Goal: Task Accomplishment & Management: Manage account settings

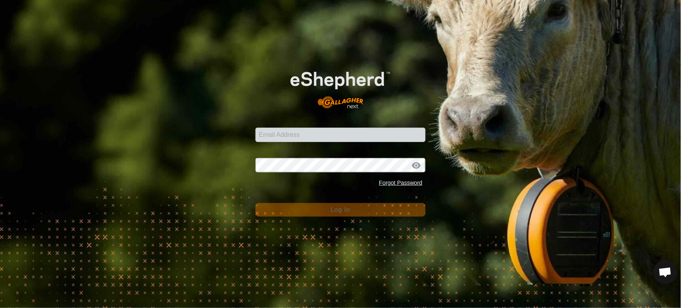
click at [0, 308] on com-1password-button at bounding box center [0, 308] width 0 height 0
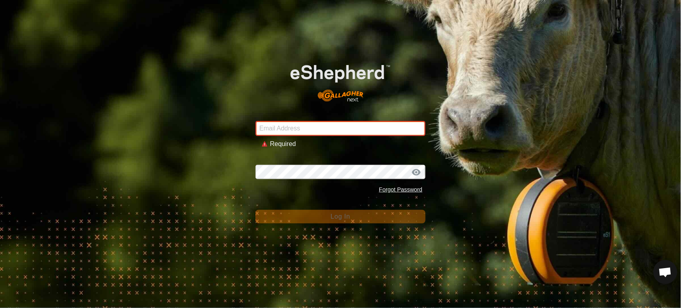
type input "[PERSON_NAME][EMAIL_ADDRESS][DOMAIN_NAME]"
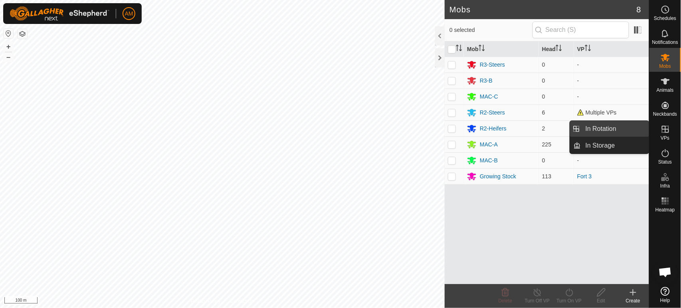
click at [637, 130] on link "In Rotation" at bounding box center [614, 129] width 68 height 16
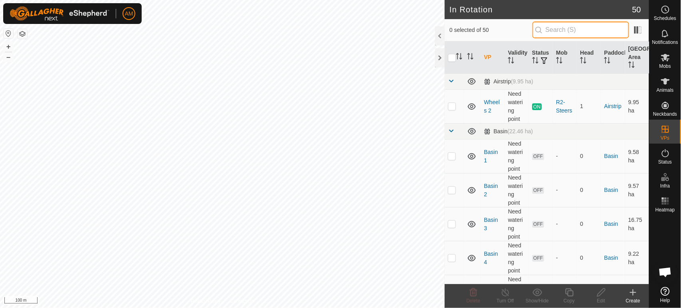
click at [566, 32] on input "text" at bounding box center [580, 30] width 97 height 17
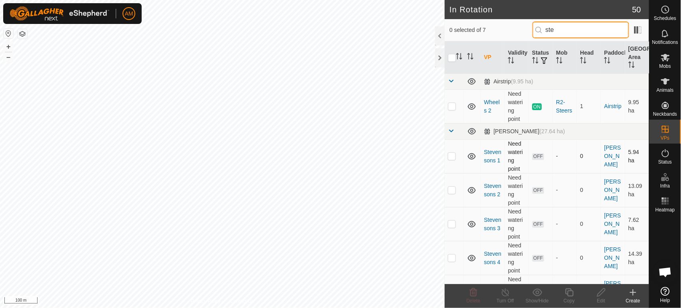
type input "ste"
click at [450, 159] on p-checkbox at bounding box center [452, 156] width 8 height 6
checkbox input "true"
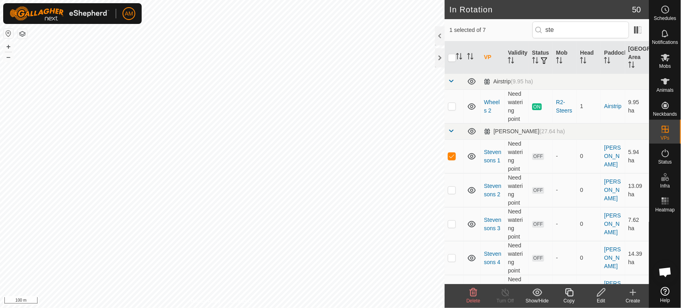
click at [596, 299] on div "Edit" at bounding box center [601, 300] width 32 height 7
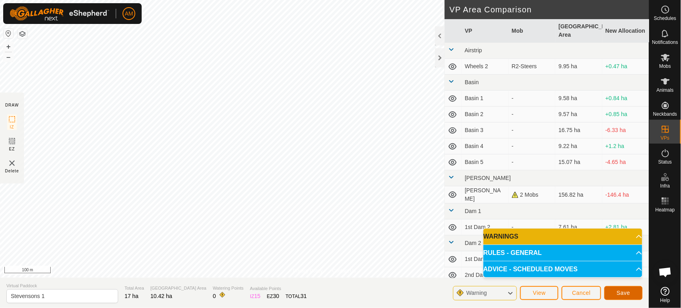
click at [622, 293] on span "Save" at bounding box center [623, 293] width 14 height 6
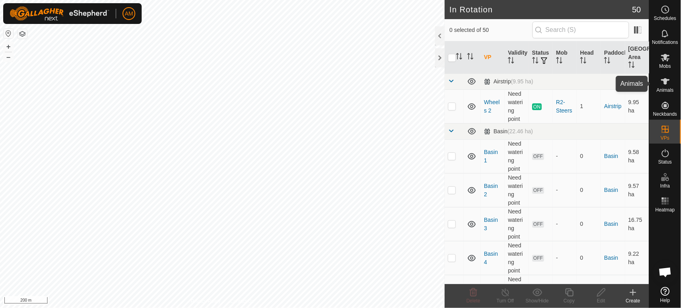
click at [663, 90] on span "Animals" at bounding box center [664, 90] width 17 height 5
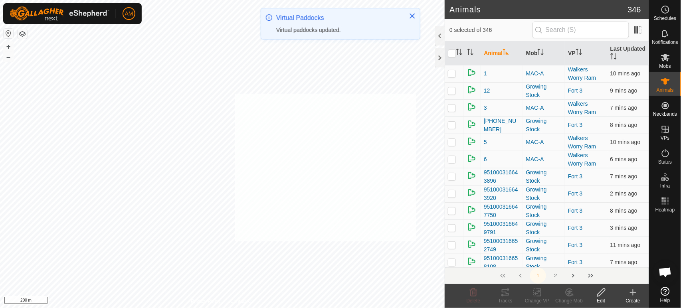
checkbox input "true"
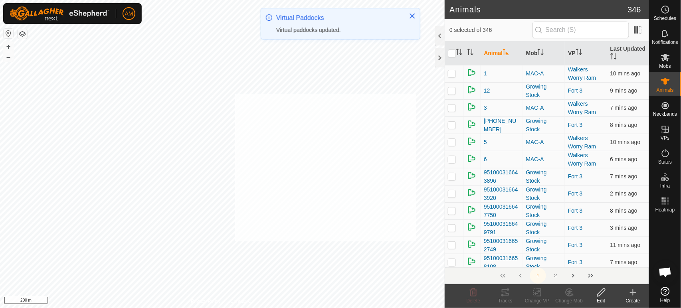
checkbox input "true"
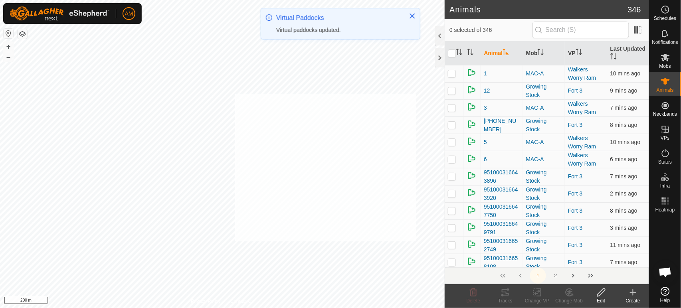
checkbox input "true"
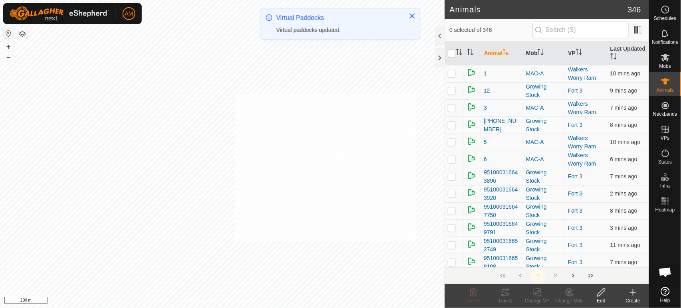
checkbox input "true"
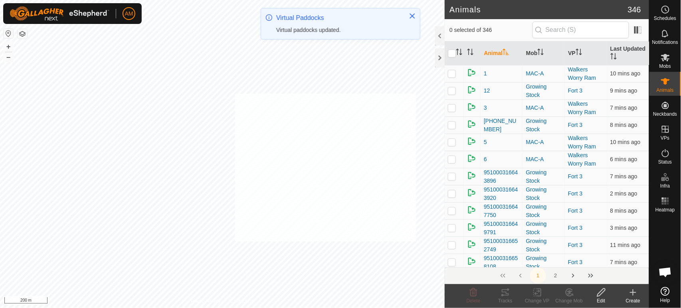
checkbox input "true"
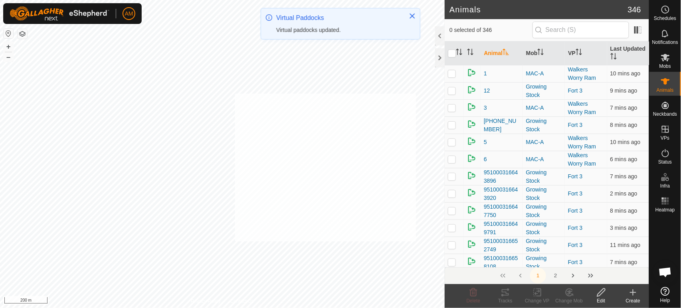
checkbox input "true"
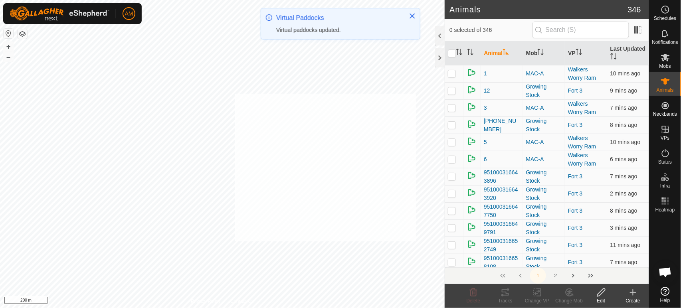
checkbox input "true"
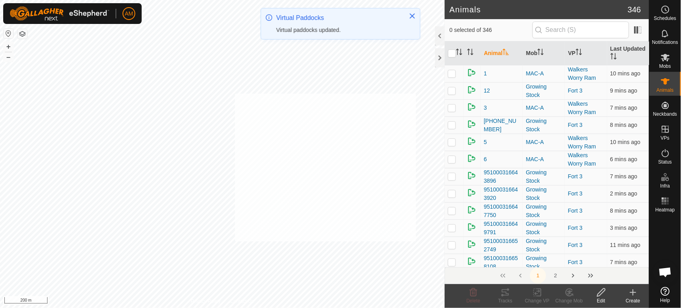
checkbox input "true"
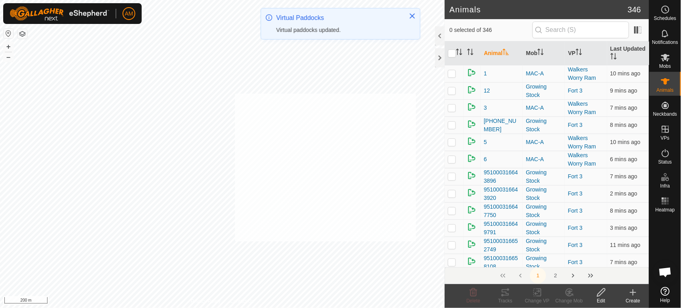
checkbox input "true"
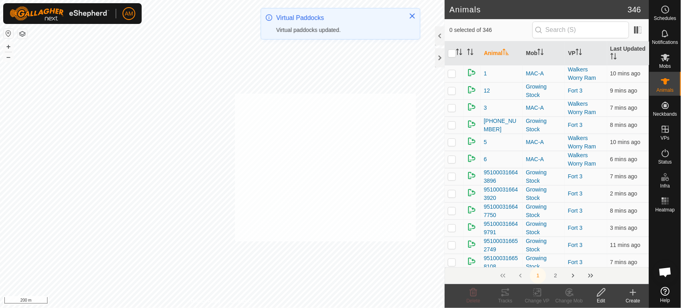
checkbox input "true"
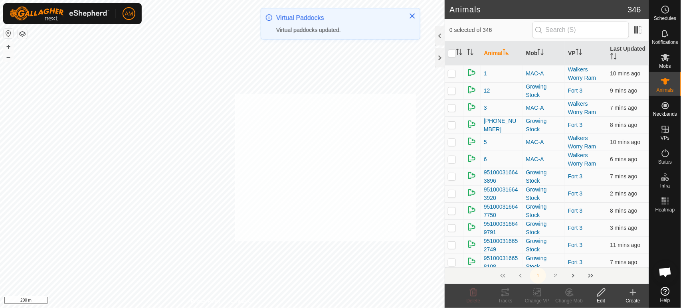
checkbox input "true"
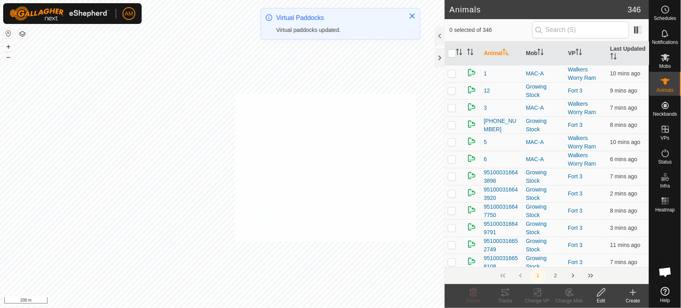
checkbox input "true"
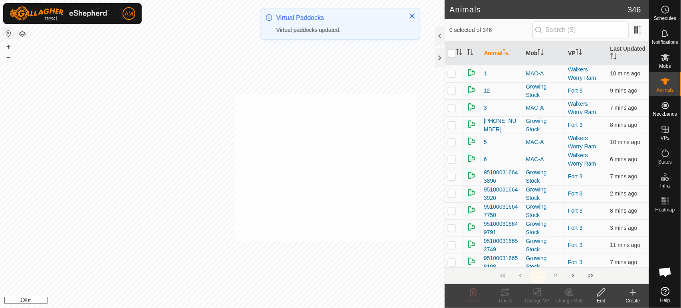
checkbox input "true"
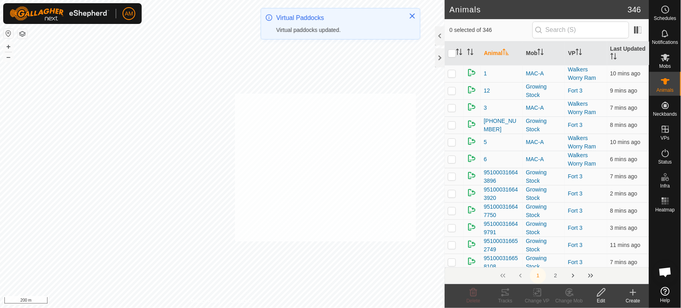
checkbox input "true"
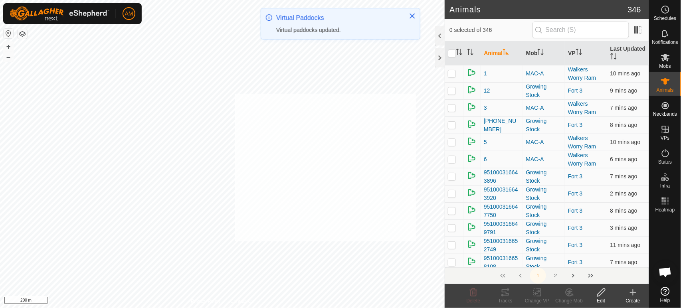
checkbox input "true"
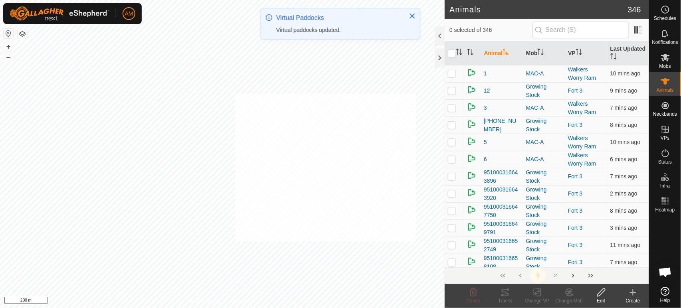
checkbox input "true"
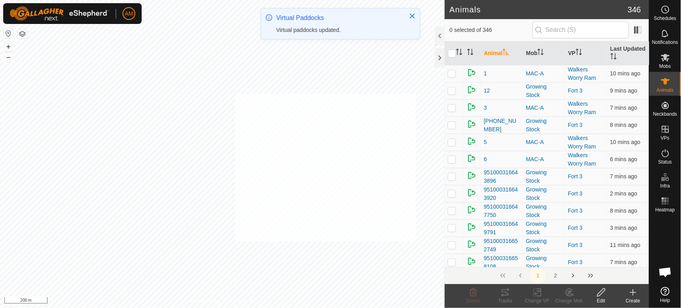
checkbox input "true"
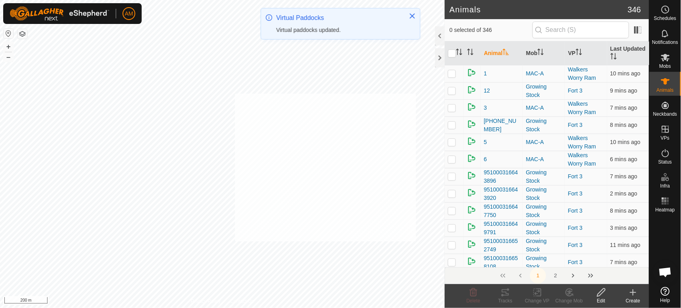
checkbox input "true"
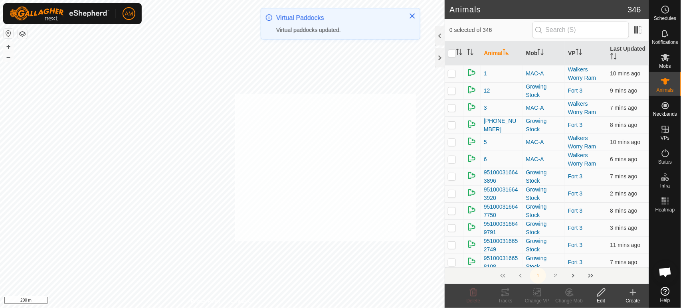
checkbox input "true"
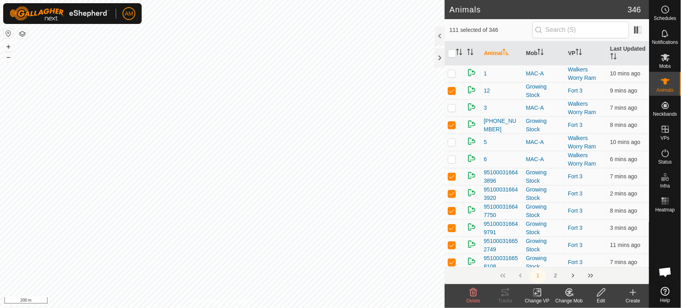
click at [539, 296] on icon at bounding box center [539, 292] width 4 height 7
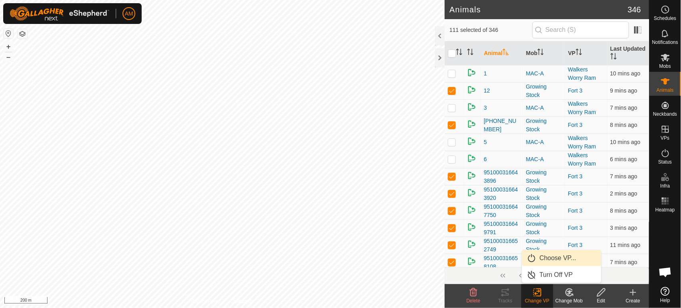
click at [553, 258] on link "Choose VP..." at bounding box center [561, 258] width 79 height 16
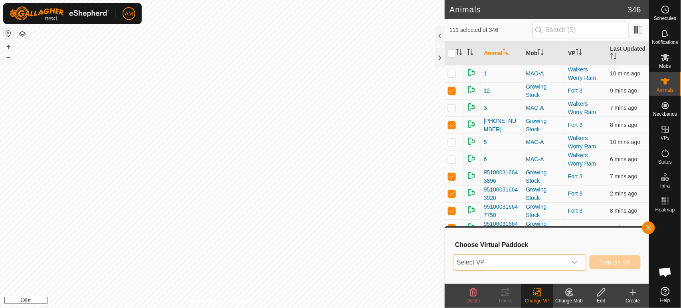
click at [533, 261] on span "Select VP" at bounding box center [509, 263] width 113 height 16
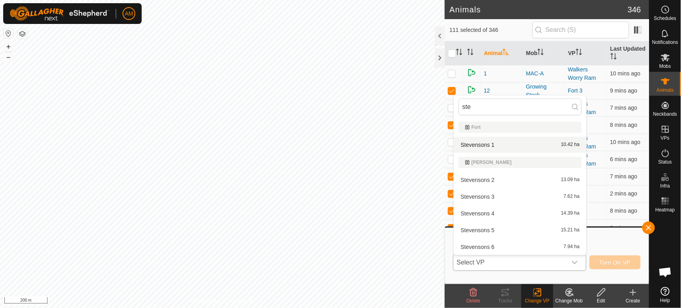
type input "ste"
click at [473, 146] on li "Stevensons 1 10.42 ha" at bounding box center [520, 145] width 132 height 16
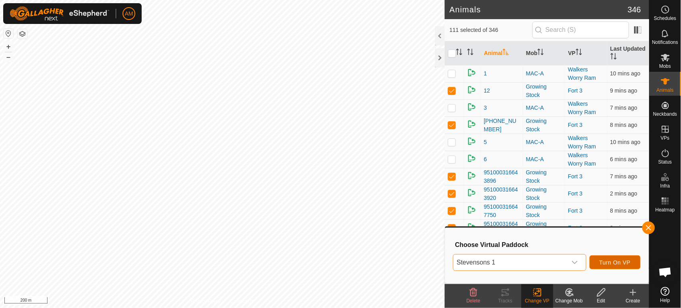
click at [612, 264] on span "Turn On VP" at bounding box center [614, 262] width 31 height 6
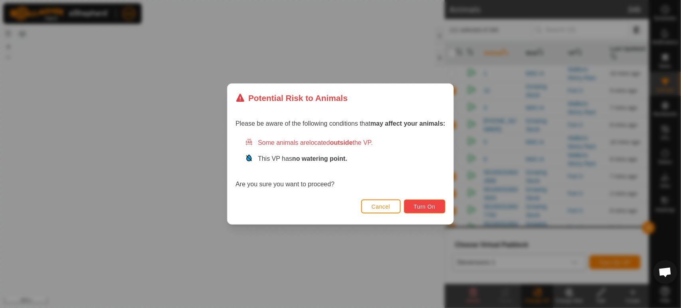
click at [427, 209] on span "Turn On" at bounding box center [425, 206] width 22 height 6
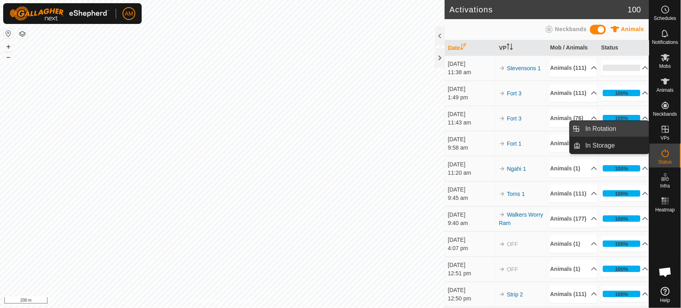
drag, startPoint x: 647, startPoint y: 127, endPoint x: 641, endPoint y: 128, distance: 5.7
click at [641, 128] on link "In Rotation" at bounding box center [614, 129] width 68 height 16
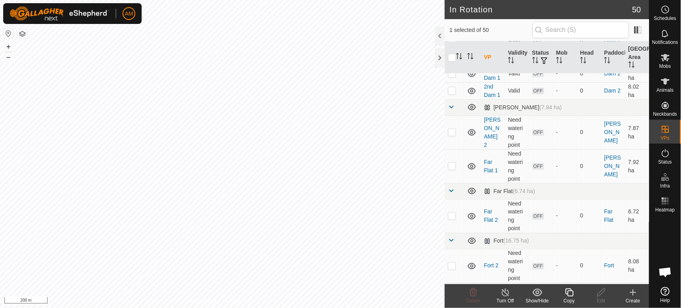
scroll to position [310, 0]
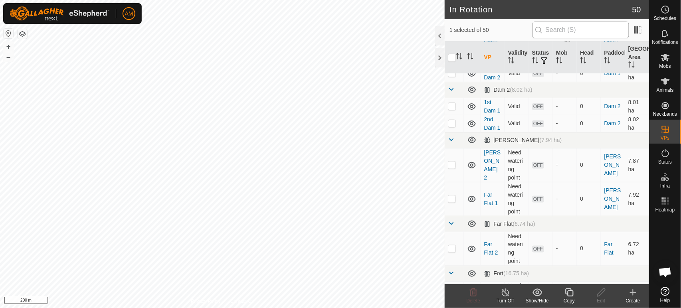
drag, startPoint x: 560, startPoint y: 18, endPoint x: 557, endPoint y: 29, distance: 11.1
click at [559, 20] on article "In Rotation 50 1 selected of 50 VP Validity Status Mob Head Paddock Grazing Are…" at bounding box center [546, 154] width 204 height 308
click at [557, 30] on input "text" at bounding box center [580, 30] width 97 height 17
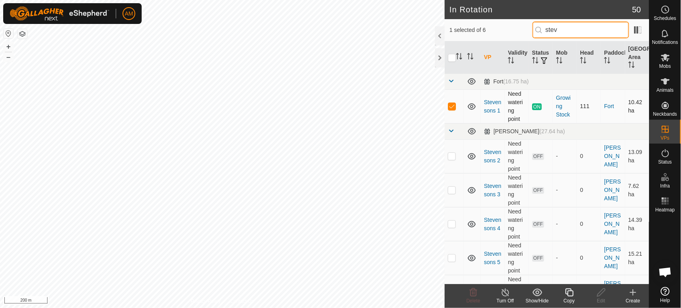
type input "stev"
click at [452, 108] on p-checkbox at bounding box center [452, 106] width 8 height 6
checkbox input "false"
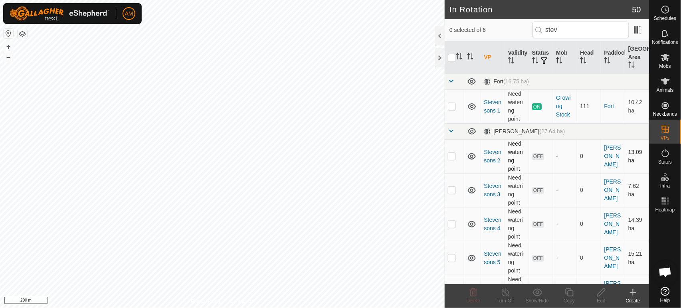
click at [455, 151] on td at bounding box center [453, 156] width 19 height 34
checkbox input "true"
click at [600, 295] on icon at bounding box center [601, 292] width 8 height 8
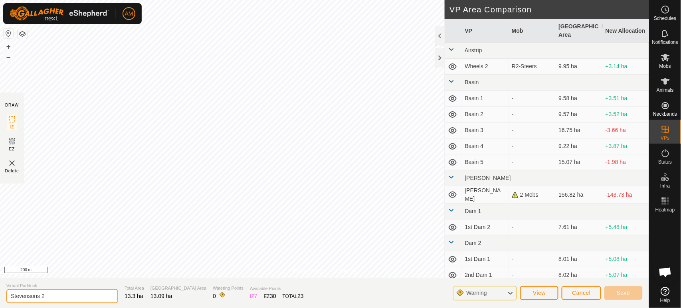
click at [65, 298] on input "Stevensons 2" at bounding box center [62, 296] width 112 height 14
click at [583, 297] on button "Cancel" at bounding box center [580, 293] width 39 height 14
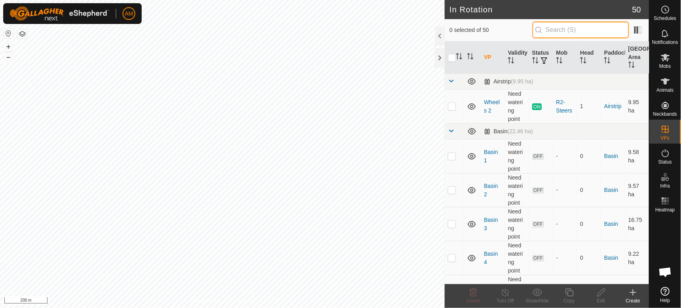
click at [566, 33] on input "text" at bounding box center [580, 30] width 97 height 17
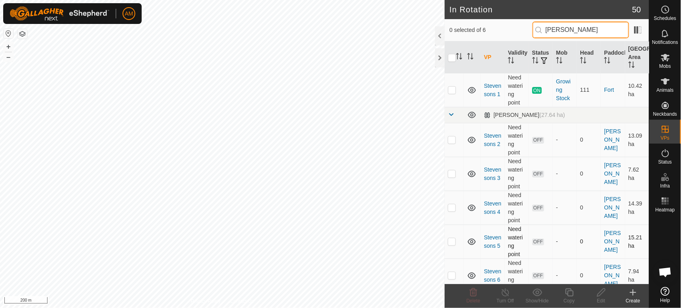
scroll to position [25, 0]
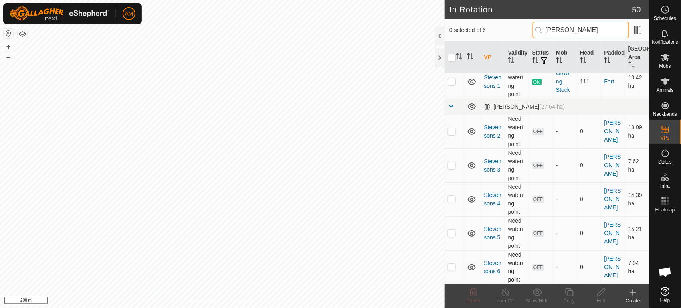
type input "[PERSON_NAME]"
click at [452, 270] on tbody "Fort (16.75 ha) [PERSON_NAME] 1 Need watering point ON Growing Stock 111 Fort 1…" at bounding box center [546, 166] width 204 height 235
click at [450, 270] on p-checkbox at bounding box center [452, 267] width 8 height 6
checkbox input "true"
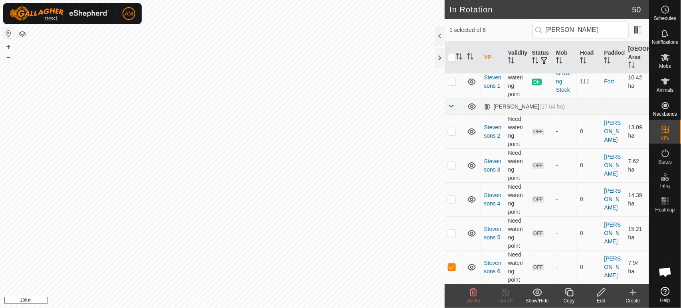
click at [599, 294] on icon at bounding box center [601, 293] width 10 height 10
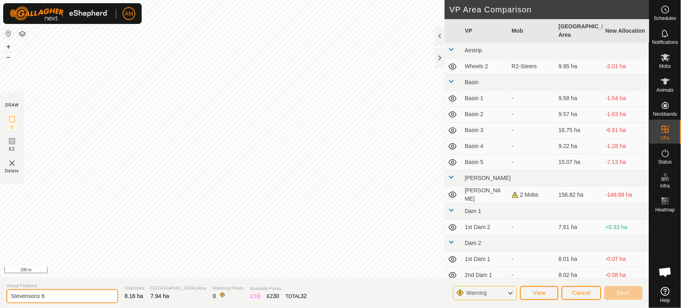
click at [62, 295] on input "Stevensons 6" at bounding box center [62, 296] width 112 height 14
type input "Stevensons 7"
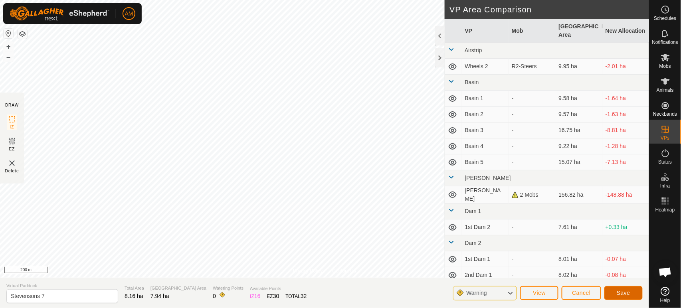
click at [627, 292] on span "Save" at bounding box center [623, 293] width 14 height 6
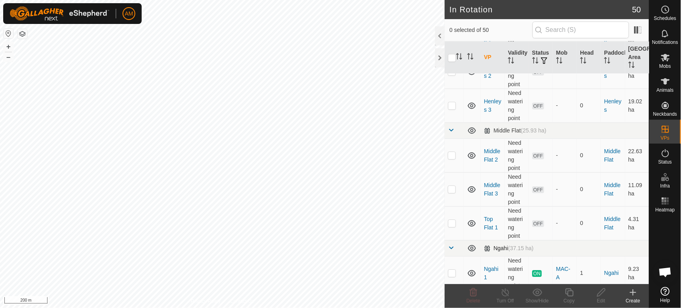
scroll to position [753, 0]
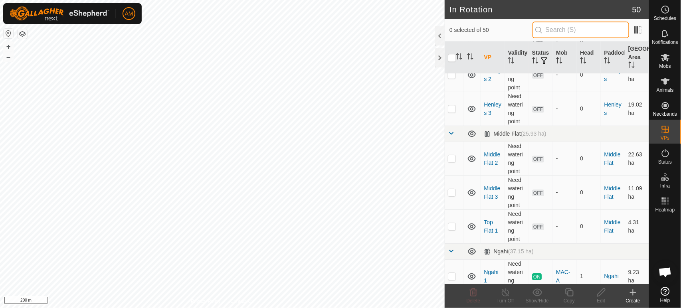
click at [544, 28] on input "text" at bounding box center [580, 30] width 97 height 17
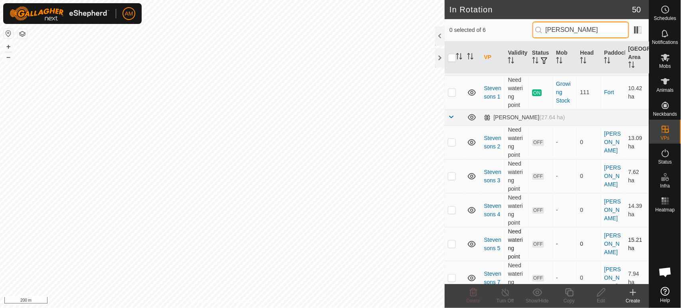
scroll to position [25, 0]
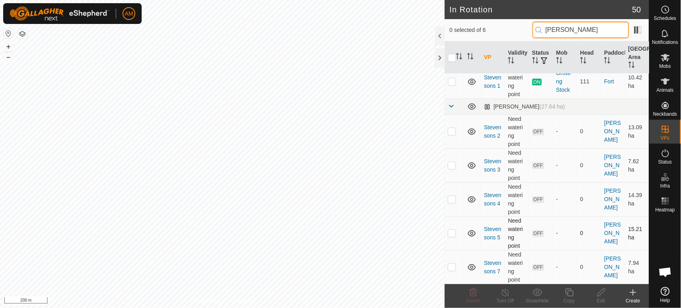
type input "[PERSON_NAME]"
click at [452, 235] on tbody "Fort (16.75 ha) [PERSON_NAME] 1 Need watering point ON Growing Stock 111 Fort 1…" at bounding box center [546, 166] width 204 height 235
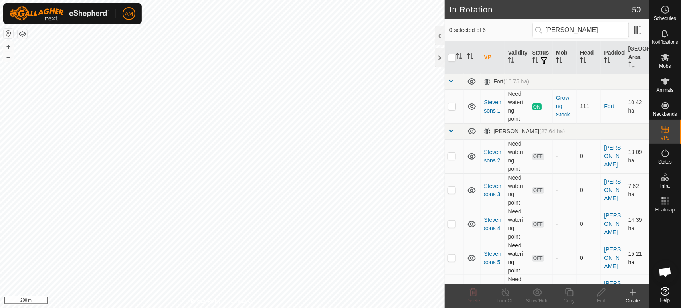
click at [454, 259] on p-checkbox at bounding box center [452, 258] width 8 height 6
checkbox input "true"
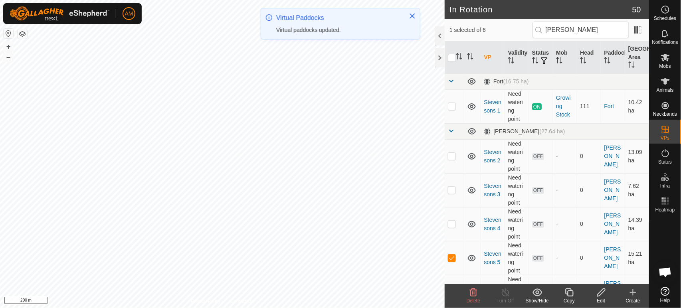
click at [601, 296] on icon at bounding box center [601, 293] width 10 height 10
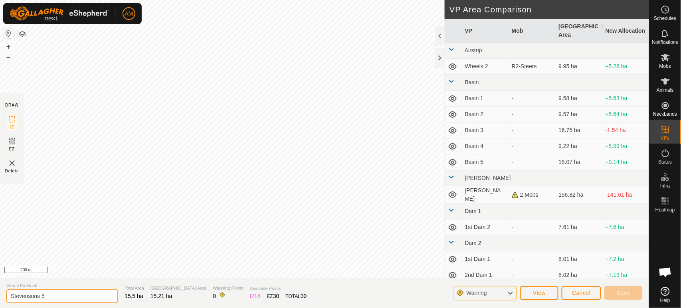
click at [63, 293] on input "Stevensons 5" at bounding box center [62, 296] width 112 height 14
type input "Stevensons 6"
click at [628, 298] on button "Save" at bounding box center [623, 293] width 38 height 14
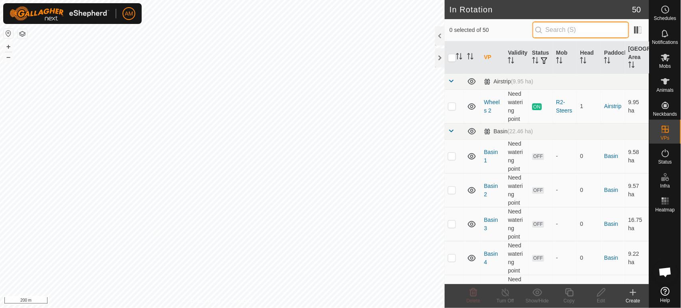
click at [561, 31] on input "text" at bounding box center [580, 30] width 97 height 17
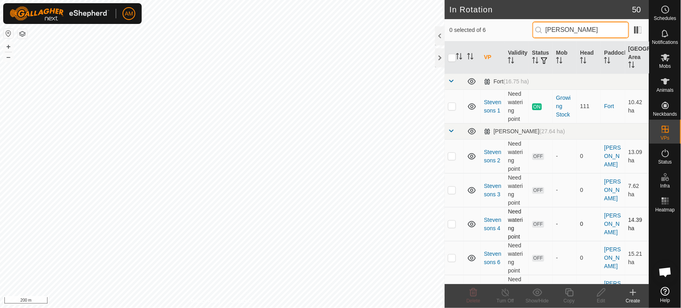
type input "[PERSON_NAME]"
click at [453, 225] on p-checkbox at bounding box center [452, 224] width 8 height 6
checkbox input "true"
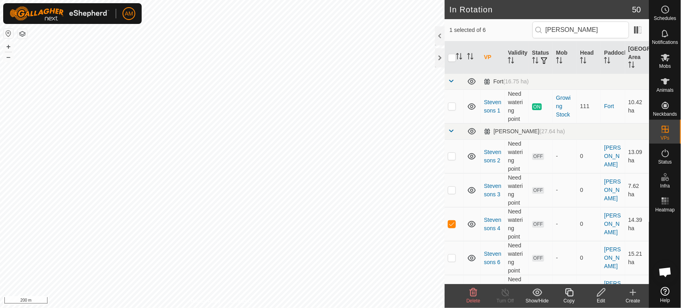
click at [602, 296] on icon at bounding box center [601, 293] width 10 height 10
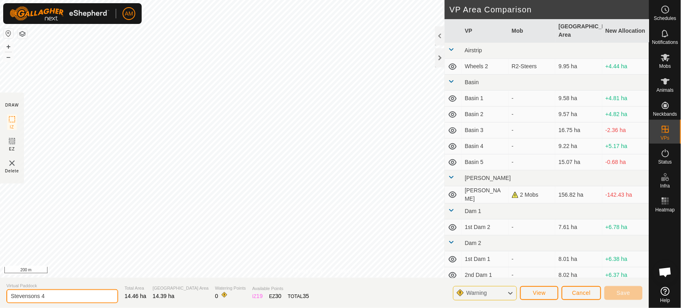
click at [75, 300] on input "Stevensons 4" at bounding box center [62, 296] width 112 height 14
click at [54, 295] on input "Stevensons 4" at bounding box center [62, 296] width 112 height 14
type input "Stevensons 5"
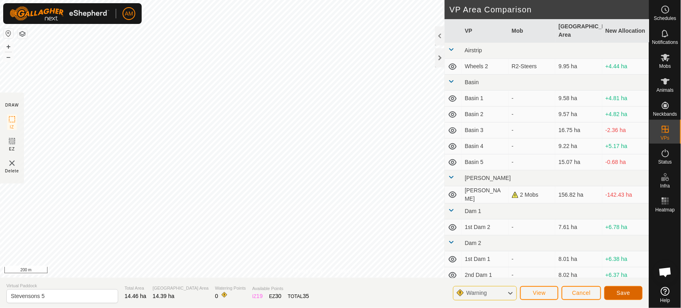
click at [629, 292] on span "Save" at bounding box center [623, 293] width 14 height 6
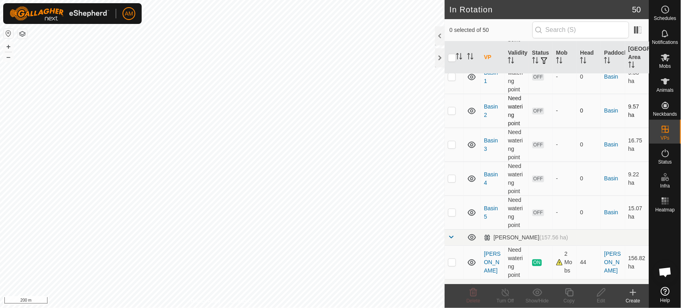
scroll to position [44, 0]
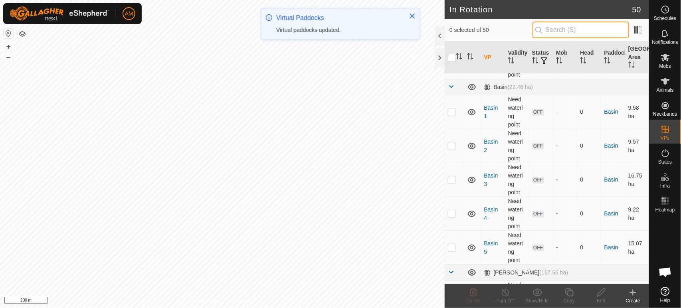
click at [582, 32] on input "text" at bounding box center [580, 30] width 97 height 17
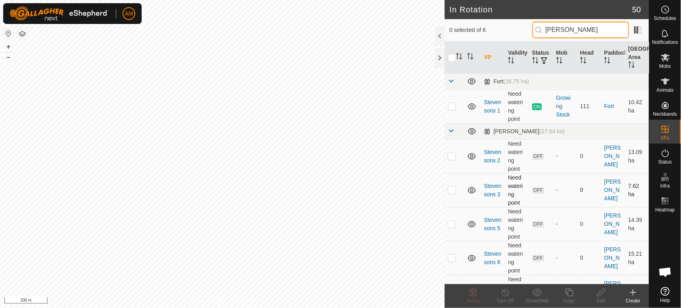
scroll to position [25, 0]
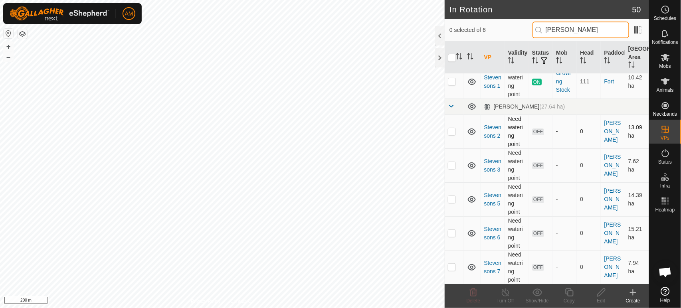
type input "[PERSON_NAME]"
click at [453, 168] on tbody "Fort (16.75 ha) [PERSON_NAME] 1 Need watering point ON Growing Stock 111 Fort 1…" at bounding box center [546, 166] width 204 height 235
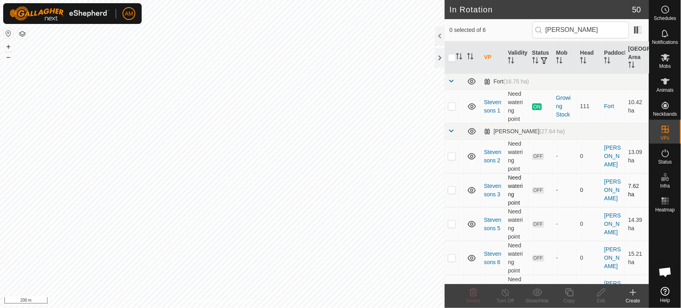
click at [452, 195] on td at bounding box center [453, 190] width 19 height 34
checkbox input "true"
click at [602, 294] on icon at bounding box center [601, 293] width 10 height 10
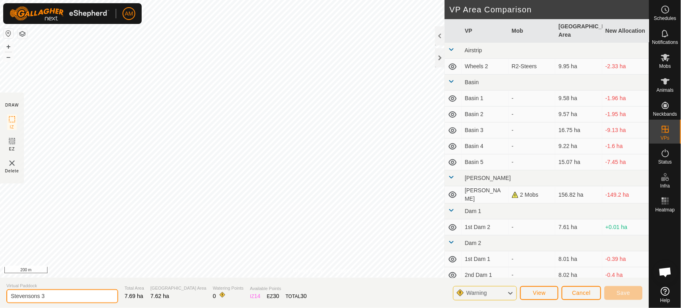
click at [65, 296] on input "Stevensons 3" at bounding box center [62, 296] width 112 height 14
type input "Stevensons 4"
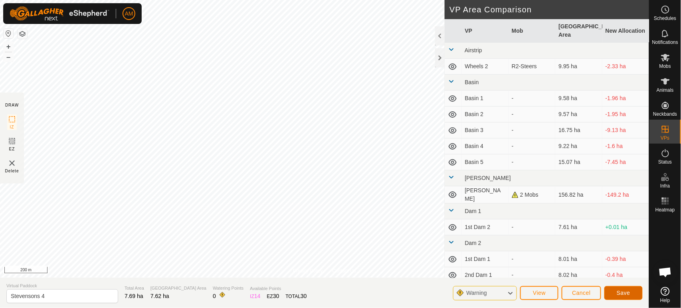
click at [620, 295] on span "Save" at bounding box center [623, 293] width 14 height 6
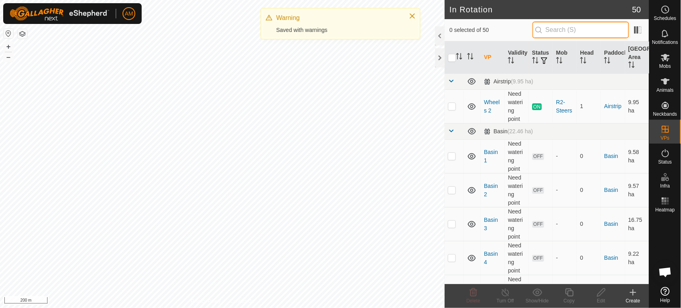
click at [577, 27] on input "text" at bounding box center [580, 30] width 97 height 17
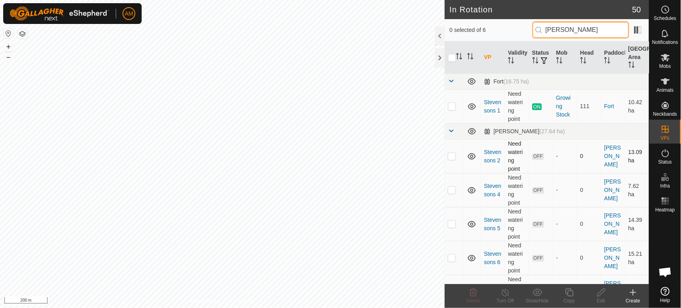
type input "[PERSON_NAME]"
click at [452, 158] on p-checkbox at bounding box center [452, 156] width 8 height 6
checkbox input "true"
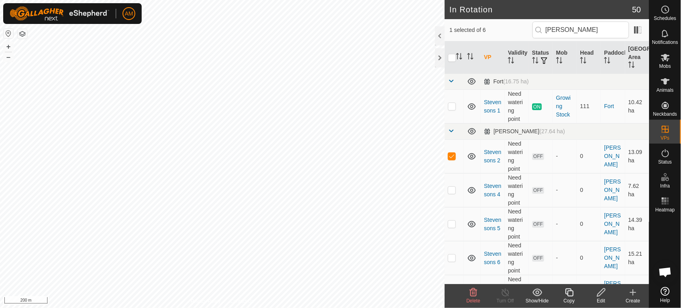
click at [600, 294] on icon at bounding box center [601, 293] width 10 height 10
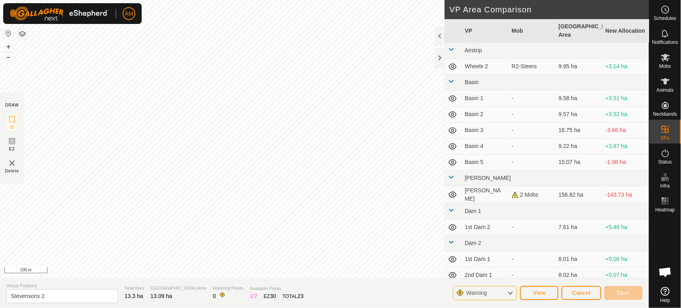
click at [57, 289] on span "Virtual Paddock" at bounding box center [62, 285] width 112 height 7
click at [57, 296] on input "Stevensons 2" at bounding box center [62, 296] width 112 height 14
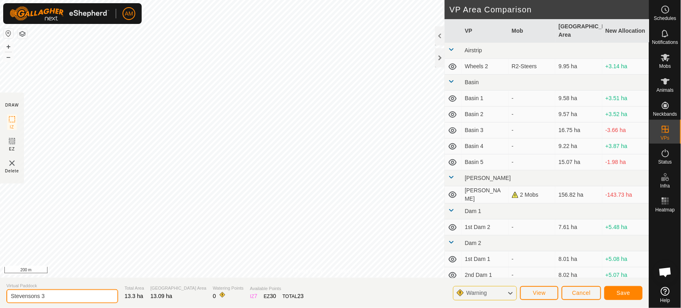
type input "Stevensons 3"
click at [628, 294] on span "Save" at bounding box center [623, 293] width 14 height 6
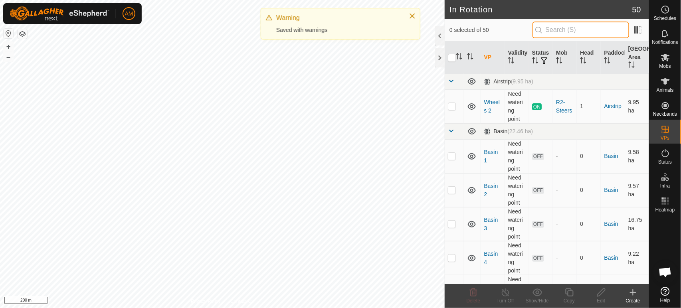
click at [568, 34] on input "text" at bounding box center [580, 30] width 97 height 17
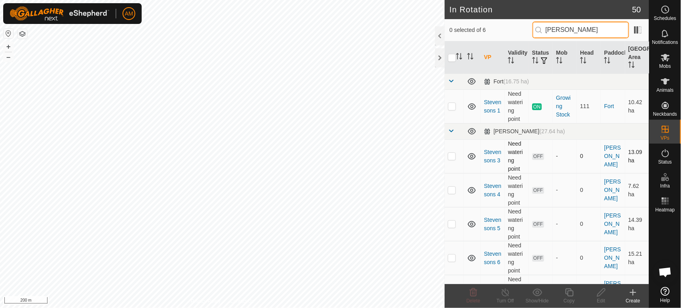
type input "[PERSON_NAME]"
click at [452, 160] on td at bounding box center [453, 156] width 19 height 34
checkbox input "true"
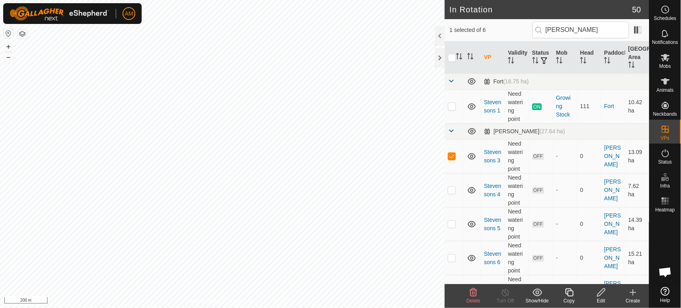
click at [566, 296] on icon at bounding box center [569, 293] width 10 height 10
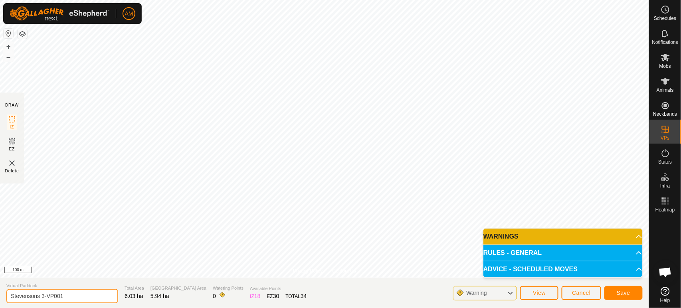
drag, startPoint x: 43, startPoint y: 297, endPoint x: 133, endPoint y: 299, distance: 89.8
click at [132, 299] on section "Virtual Paddock Stevensons 3-VP001 Total Area 6.03 ha Grazing Area 5.94 ha Wate…" at bounding box center [324, 293] width 649 height 30
type input "Stevensons 2"
click at [627, 293] on span "Save" at bounding box center [623, 293] width 14 height 6
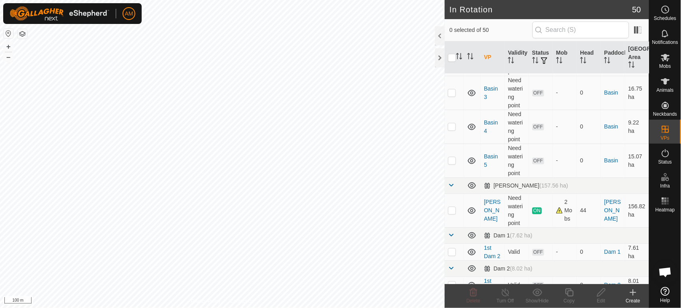
scroll to position [133, 0]
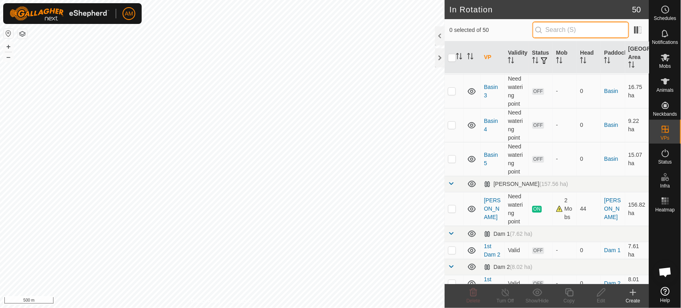
click at [580, 34] on input "text" at bounding box center [580, 30] width 97 height 17
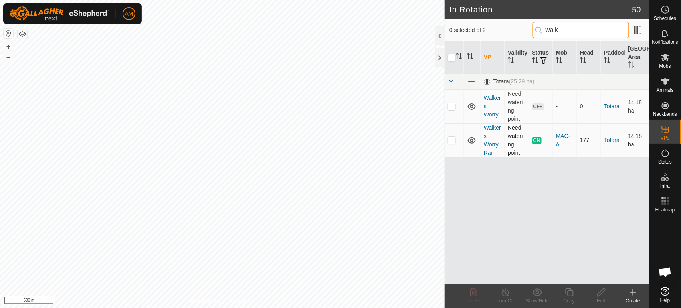
type input "walk"
click at [452, 145] on td at bounding box center [453, 140] width 19 height 34
checkbox input "true"
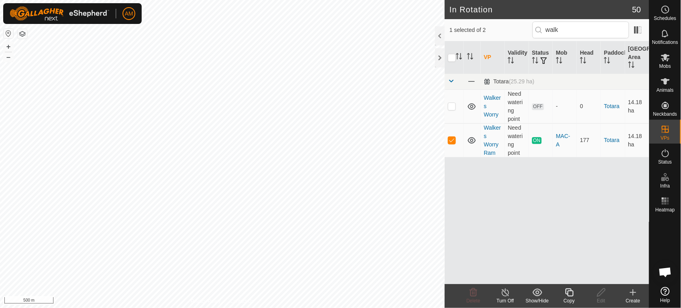
click at [568, 296] on icon at bounding box center [569, 293] width 10 height 10
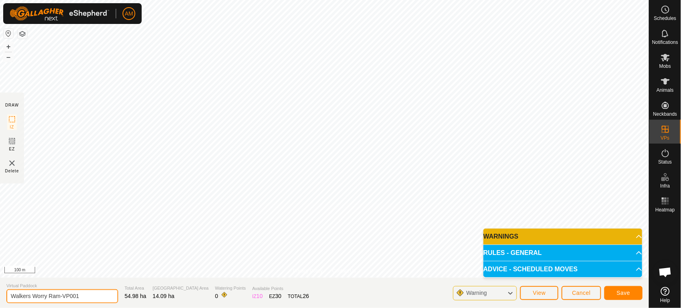
drag, startPoint x: 62, startPoint y: 293, endPoint x: 118, endPoint y: 291, distance: 56.3
click at [118, 291] on section "Virtual Paddock Walkers Worry Ram-VP001 Total Area 54.98 ha Grazing Area 14.09 …" at bounding box center [324, 293] width 649 height 30
type input "Walkers [GEOGRAPHIC_DATA]"
click at [625, 293] on span "Save" at bounding box center [623, 293] width 14 height 6
click at [84, 297] on input "Walkers [GEOGRAPHIC_DATA]" at bounding box center [62, 296] width 112 height 14
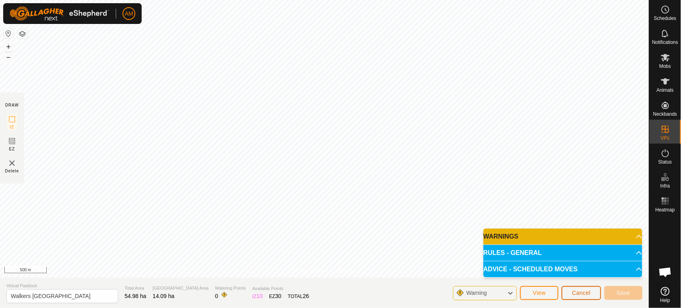
click at [583, 297] on button "Cancel" at bounding box center [580, 293] width 39 height 14
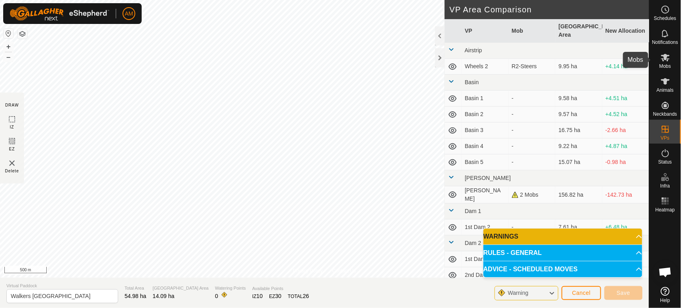
click at [664, 63] on es-mob-svg-icon at bounding box center [665, 57] width 14 height 13
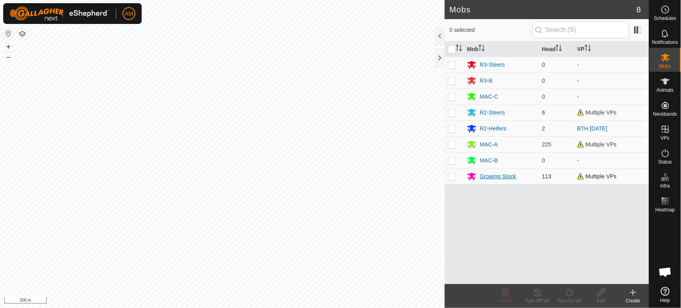
click at [503, 173] on div "Growing Stock" at bounding box center [498, 176] width 36 height 8
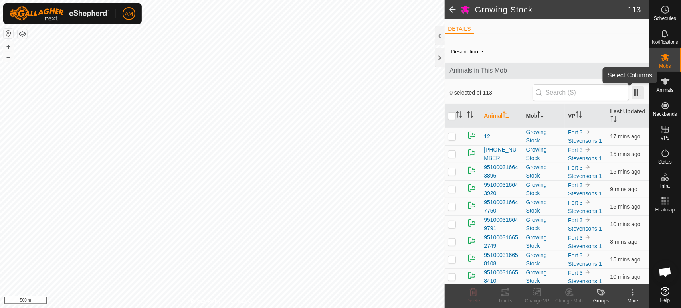
click at [633, 93] on span at bounding box center [637, 92] width 13 height 13
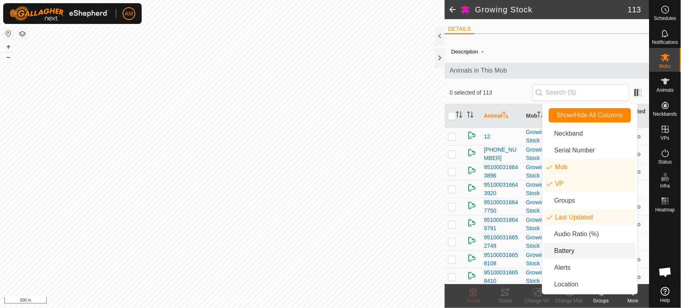
click at [572, 255] on li "Battery" at bounding box center [590, 251] width 92 height 16
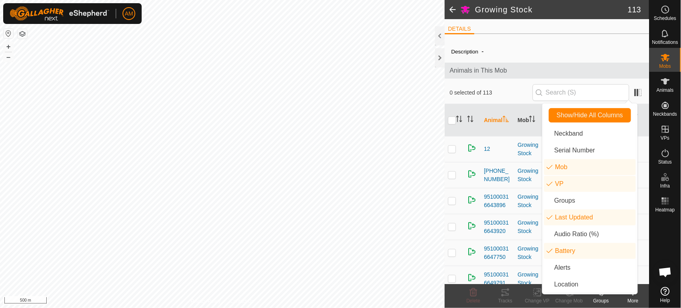
click at [608, 66] on span "Animals in This Mob" at bounding box center [546, 71] width 195 height 10
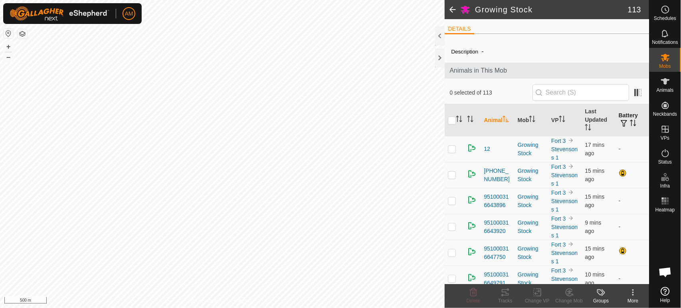
click at [621, 120] on span "button" at bounding box center [624, 123] width 6 height 6
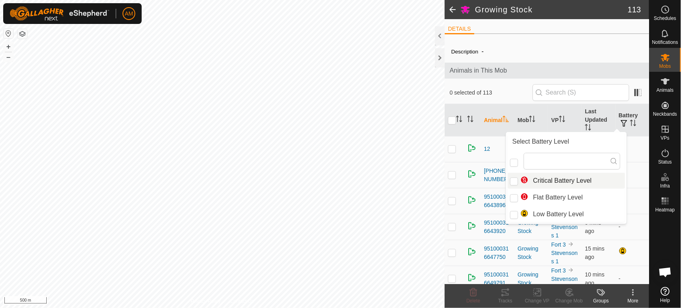
click at [509, 184] on li "Critical Battery Level" at bounding box center [565, 181] width 117 height 16
checkbox input "true"
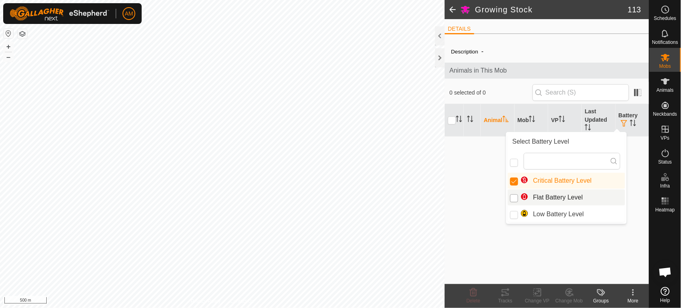
drag, startPoint x: 513, startPoint y: 194, endPoint x: 514, endPoint y: 199, distance: 4.5
click at [513, 195] on input "Flat Battery Level" at bounding box center [514, 198] width 8 height 8
checkbox input "true"
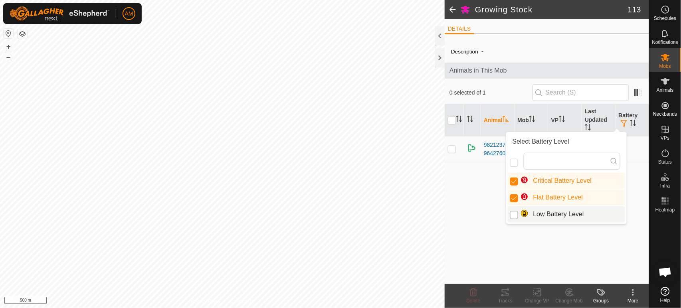
click at [517, 217] on input "Low Battery Level" at bounding box center [514, 215] width 8 height 8
checkbox input "true"
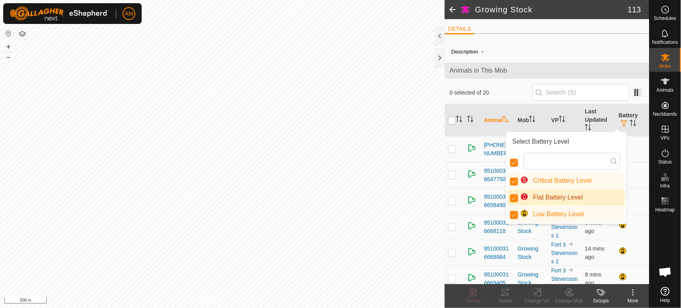
click at [450, 117] on input "checkbox" at bounding box center [452, 120] width 8 height 8
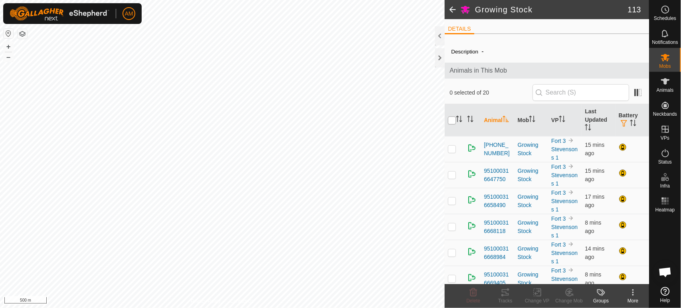
checkbox input "true"
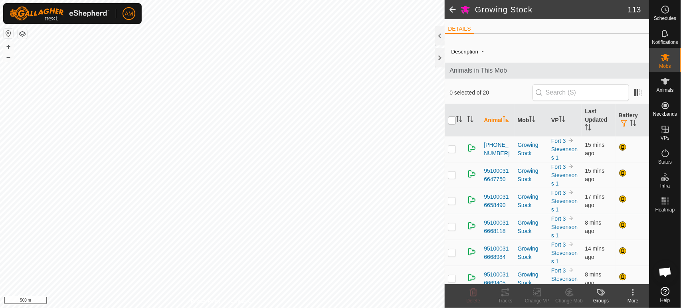
checkbox input "true"
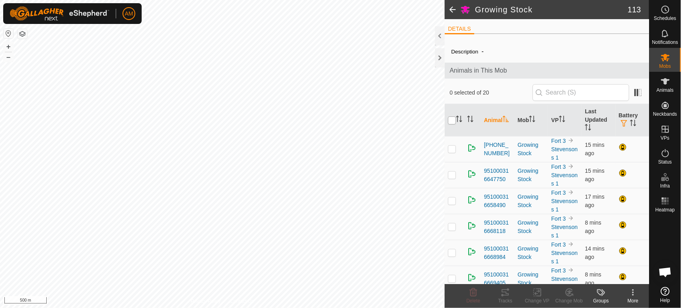
checkbox input "true"
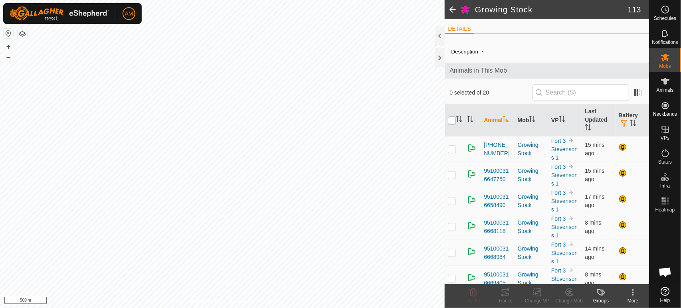
checkbox input "true"
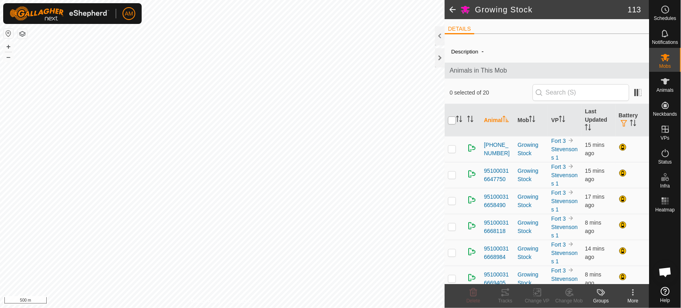
checkbox input "true"
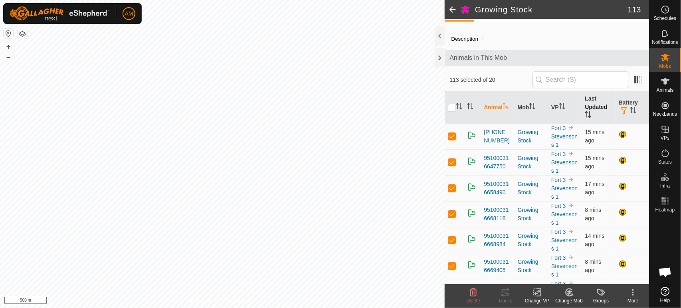
scroll to position [5, 0]
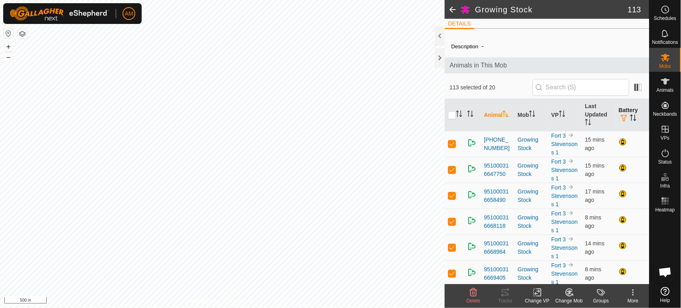
click at [624, 114] on th "Battery" at bounding box center [632, 115] width 34 height 32
click at [623, 113] on th "Battery" at bounding box center [632, 115] width 34 height 32
click at [621, 115] on span "button" at bounding box center [624, 118] width 6 height 6
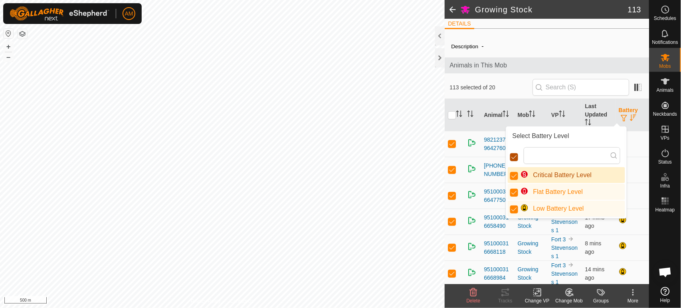
click at [513, 158] on input "checkbox" at bounding box center [514, 157] width 8 height 8
checkbox input "true"
checkbox input "false"
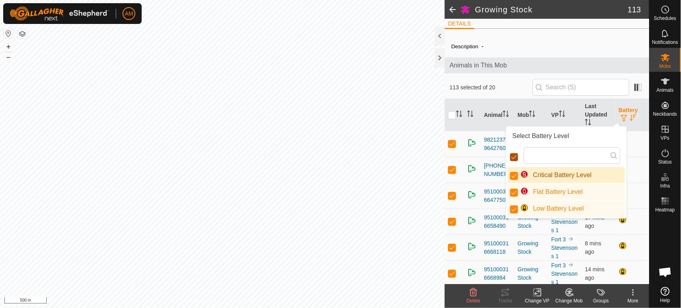
scroll to position [4, 4]
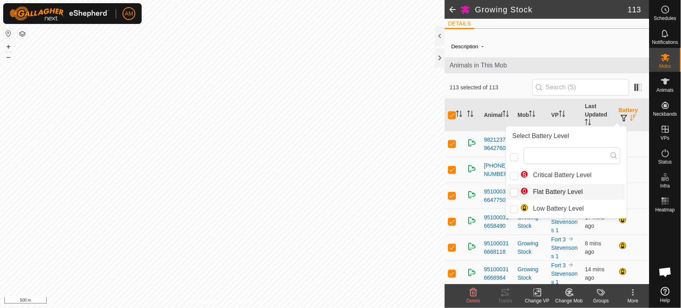
click at [519, 193] on li "Flat Battery Level" at bounding box center [565, 192] width 117 height 16
checkbox input "true"
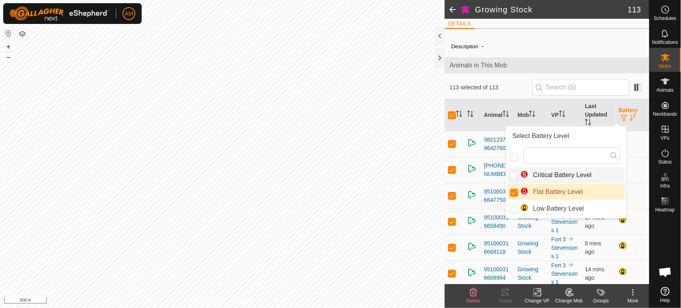
checkbox input "false"
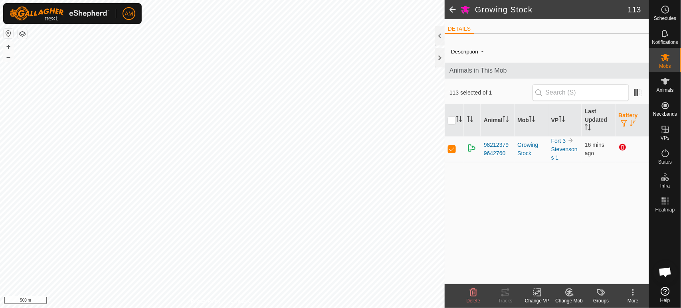
click at [517, 182] on div "Description - Animals in This Mob 113 selected of 1 Animal Mob VP Last Updated …" at bounding box center [546, 162] width 204 height 244
click at [451, 148] on p-checkbox at bounding box center [452, 149] width 8 height 6
checkbox input "false"
click at [452, 124] on input "checkbox" at bounding box center [452, 120] width 8 height 8
checkbox input "true"
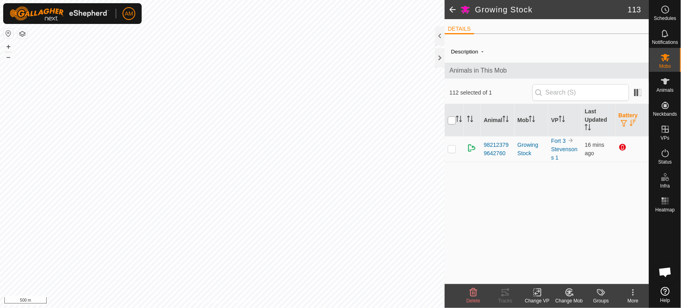
checkbox input "true"
click at [453, 120] on input "checkbox" at bounding box center [452, 120] width 8 height 8
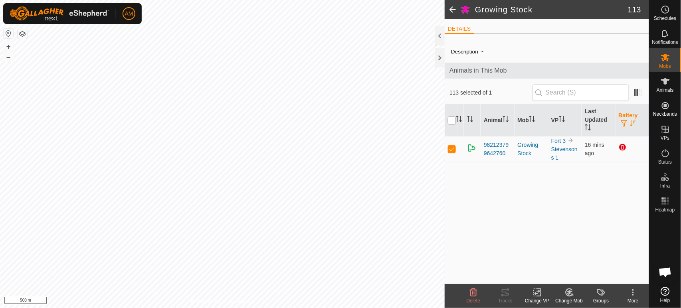
click at [453, 120] on input "checkbox" at bounding box center [452, 120] width 8 height 8
checkbox input "false"
click at [635, 90] on span at bounding box center [637, 92] width 13 height 13
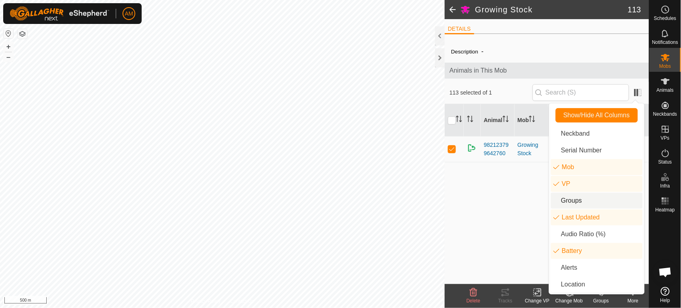
click at [450, 116] on th at bounding box center [453, 120] width 19 height 32
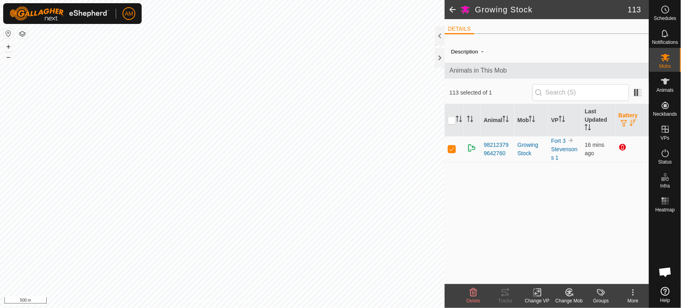
click at [454, 8] on span at bounding box center [452, 9] width 16 height 19
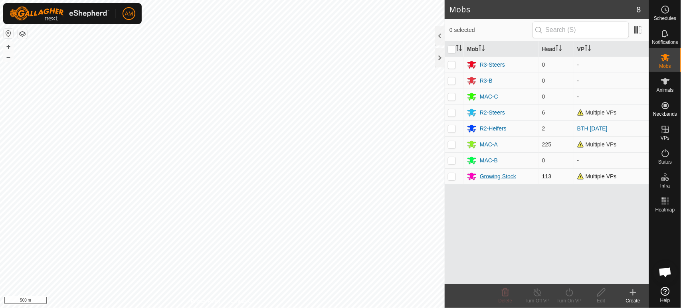
click at [499, 172] on div "Growing Stock" at bounding box center [498, 176] width 36 height 8
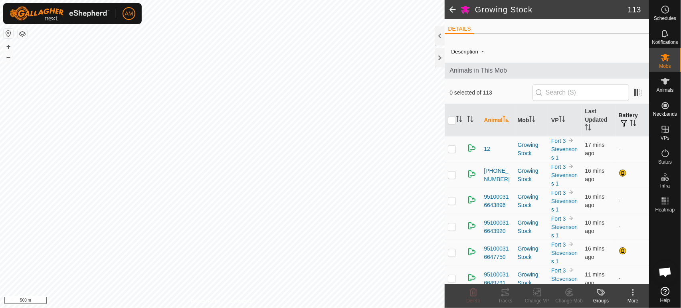
click at [629, 120] on icon "Activate to sort" at bounding box center [632, 123] width 6 height 6
click at [450, 149] on p-checkbox at bounding box center [452, 149] width 8 height 6
checkbox input "true"
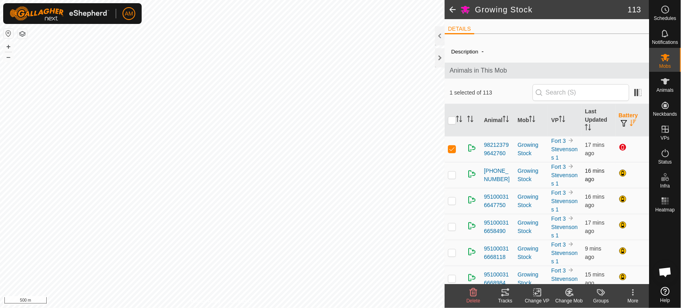
click at [456, 176] on p-checkbox at bounding box center [452, 175] width 8 height 6
checkbox input "true"
click at [451, 197] on p-checkbox at bounding box center [452, 200] width 8 height 6
checkbox input "true"
click at [451, 223] on td at bounding box center [453, 227] width 19 height 26
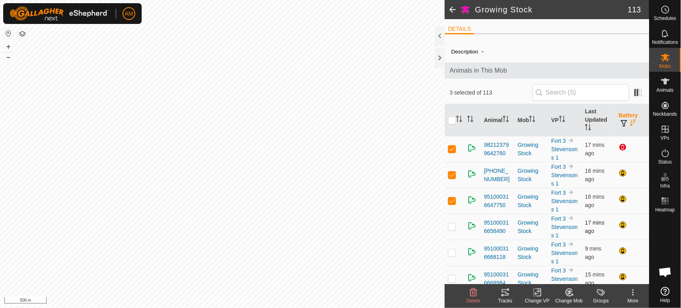
checkbox input "true"
click at [452, 257] on td at bounding box center [453, 253] width 19 height 26
checkbox input "true"
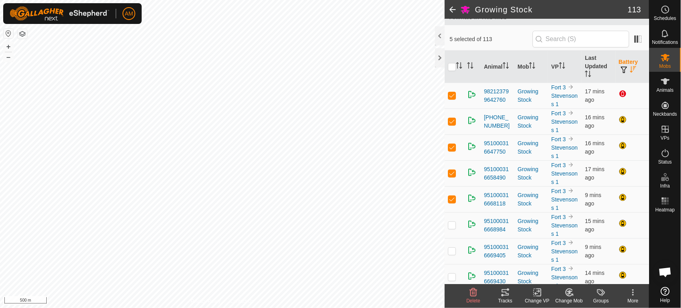
scroll to position [89, 0]
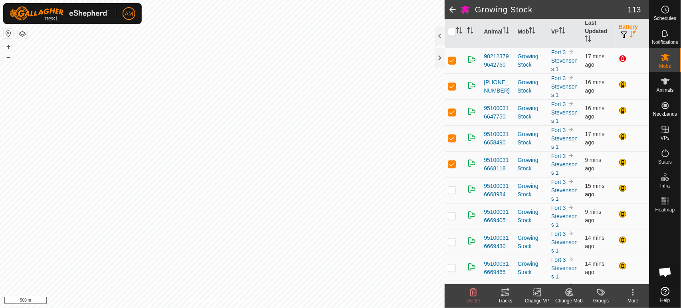
click at [455, 189] on p-checkbox at bounding box center [452, 190] width 8 height 6
checkbox input "true"
click at [453, 215] on p-checkbox at bounding box center [452, 216] width 8 height 6
checkbox input "true"
click at [453, 241] on p-checkbox at bounding box center [452, 242] width 8 height 6
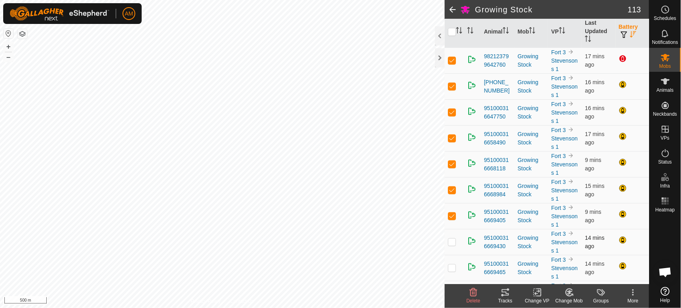
checkbox input "true"
click at [450, 270] on td at bounding box center [453, 268] width 19 height 26
checkbox input "true"
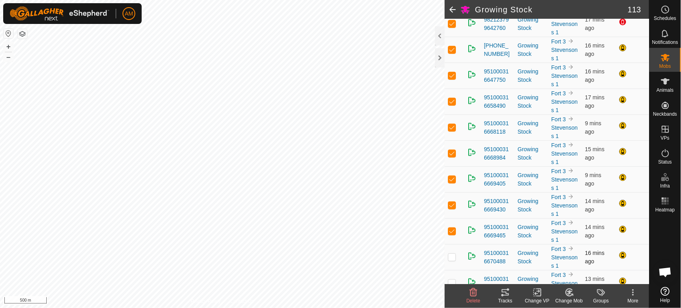
scroll to position [133, 0]
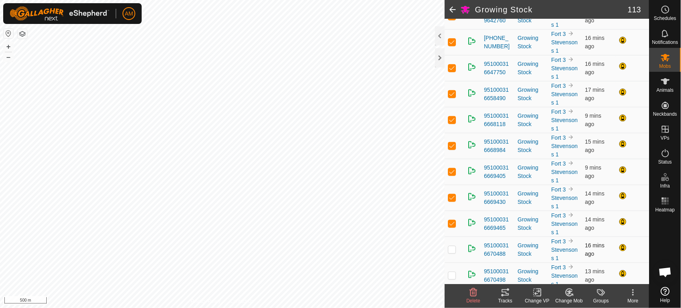
click at [454, 245] on td at bounding box center [453, 250] width 19 height 26
checkbox input "true"
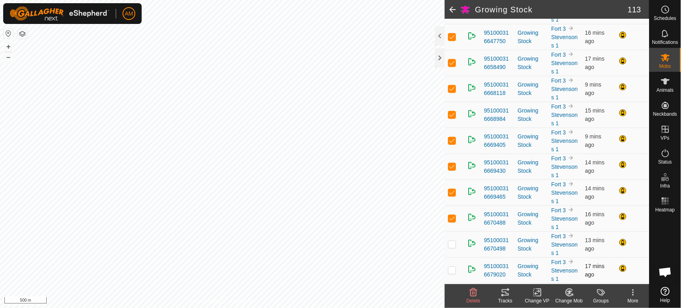
scroll to position [221, 0]
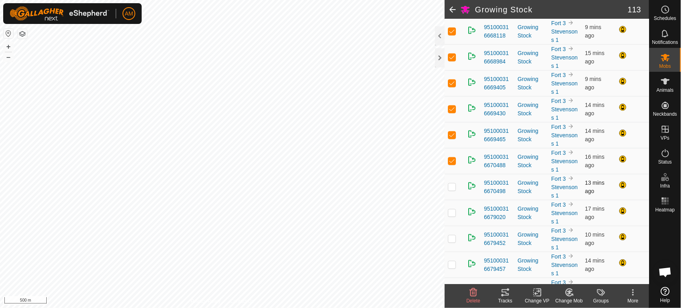
click at [452, 186] on p-checkbox at bounding box center [452, 187] width 8 height 6
checkbox input "true"
click at [454, 213] on p-checkbox at bounding box center [452, 212] width 8 height 6
checkbox input "true"
click at [454, 239] on p-checkbox at bounding box center [452, 238] width 8 height 6
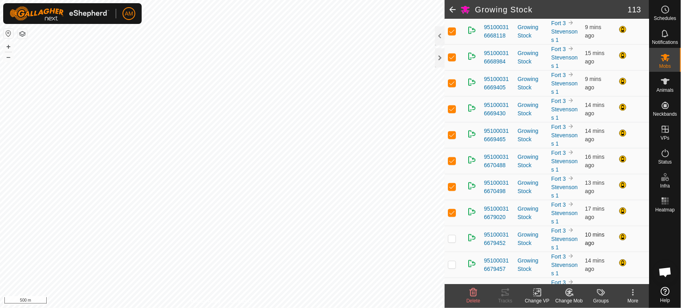
checkbox input "true"
click at [449, 264] on p-checkbox at bounding box center [452, 264] width 8 height 6
checkbox input "true"
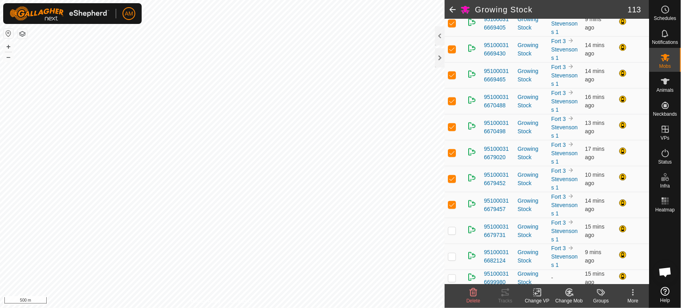
scroll to position [310, 0]
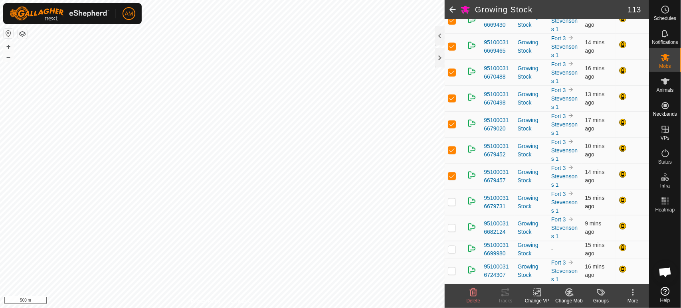
click at [453, 199] on p-checkbox at bounding box center [452, 202] width 8 height 6
checkbox input "true"
click at [455, 227] on p-checkbox at bounding box center [452, 228] width 8 height 6
checkbox input "true"
click at [449, 248] on p-checkbox at bounding box center [452, 249] width 8 height 6
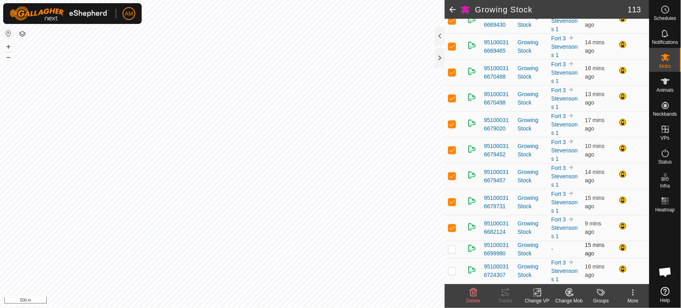
checkbox input "true"
click at [453, 265] on td at bounding box center [453, 271] width 19 height 26
checkbox input "true"
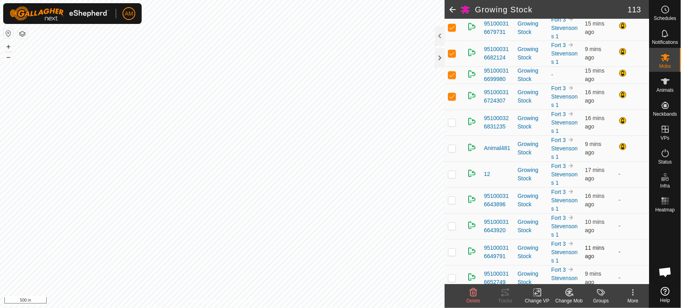
scroll to position [487, 0]
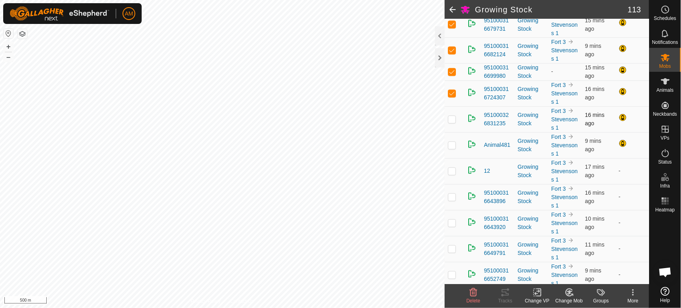
click at [455, 117] on p-checkbox at bounding box center [452, 119] width 8 height 6
checkbox input "true"
click at [456, 142] on td at bounding box center [453, 145] width 19 height 26
checkbox input "true"
click at [670, 36] on es-notification-svg-icon at bounding box center [665, 33] width 14 height 13
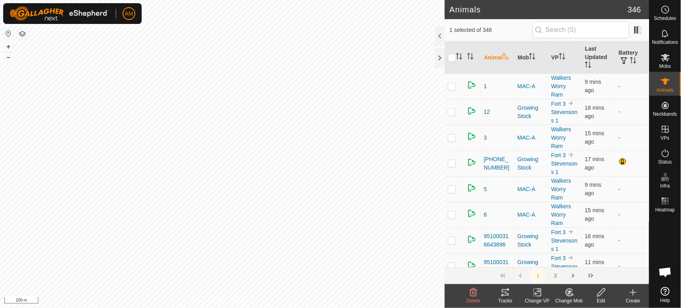
click at [510, 298] on div "Tracks" at bounding box center [505, 300] width 32 height 7
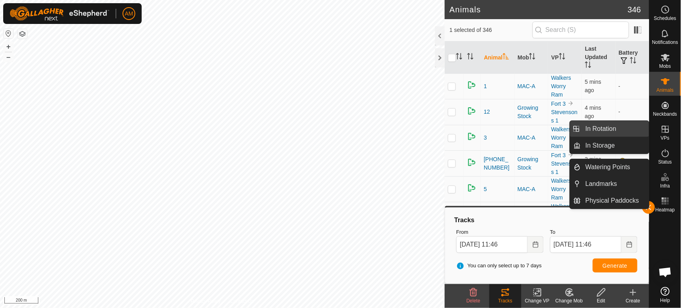
drag, startPoint x: 648, startPoint y: 132, endPoint x: 634, endPoint y: 128, distance: 14.5
click at [634, 128] on link "In Rotation" at bounding box center [614, 129] width 68 height 16
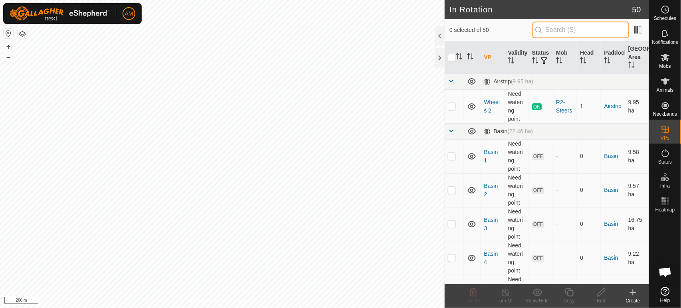
click at [557, 34] on input "text" at bounding box center [580, 30] width 97 height 17
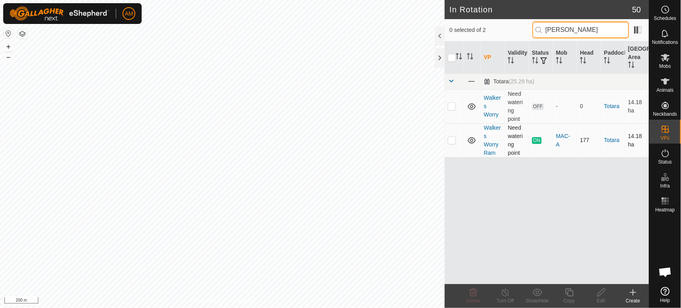
type input "[PERSON_NAME]"
click at [453, 141] on p-checkbox at bounding box center [452, 140] width 8 height 6
checkbox input "true"
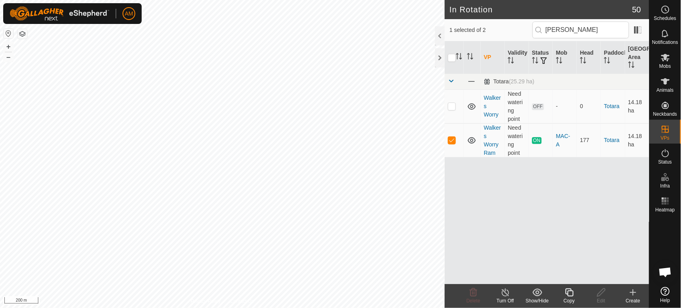
click at [564, 294] on icon at bounding box center [569, 293] width 10 height 10
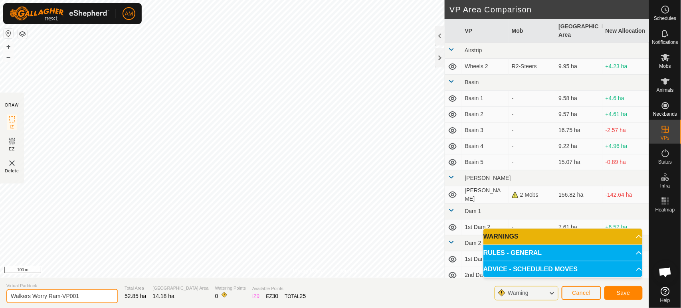
drag, startPoint x: 68, startPoint y: 294, endPoint x: 124, endPoint y: 292, distance: 55.9
click at [126, 296] on section "Virtual Paddock Walkers Worry Ram-VP001 Total Area 52.85 ha Grazing Area 14.18 …" at bounding box center [324, 293] width 649 height 30
type input "Walkers [GEOGRAPHIC_DATA]"
click at [624, 290] on span "Save" at bounding box center [623, 293] width 14 height 6
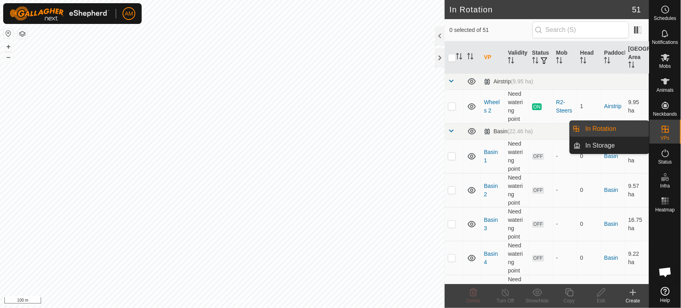
click at [632, 128] on link "In Rotation" at bounding box center [614, 129] width 68 height 16
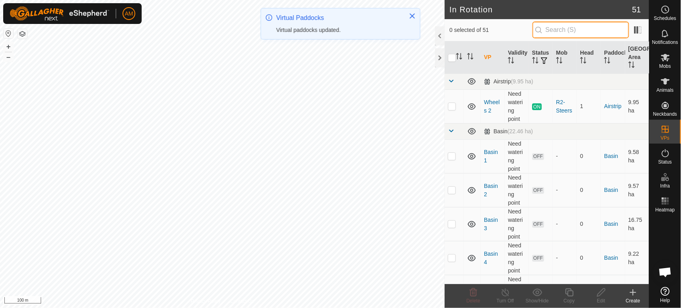
click at [564, 34] on input "text" at bounding box center [580, 30] width 97 height 17
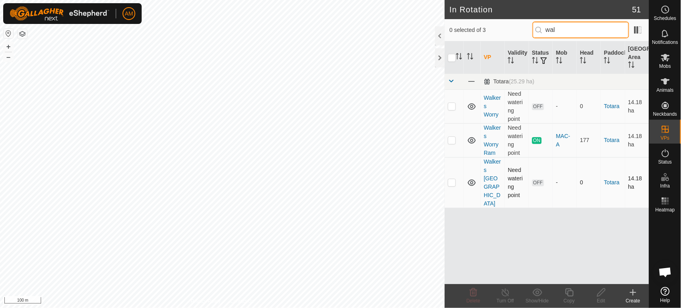
type input "wal"
click at [450, 180] on p-checkbox at bounding box center [452, 182] width 8 height 6
checkbox input "true"
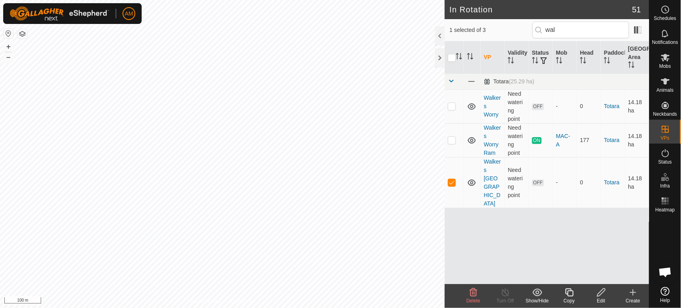
click at [595, 296] on edit-svg-icon at bounding box center [601, 293] width 32 height 10
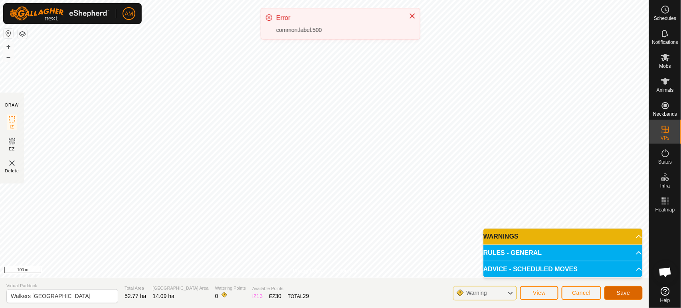
click at [616, 294] on button "Save" at bounding box center [623, 293] width 38 height 14
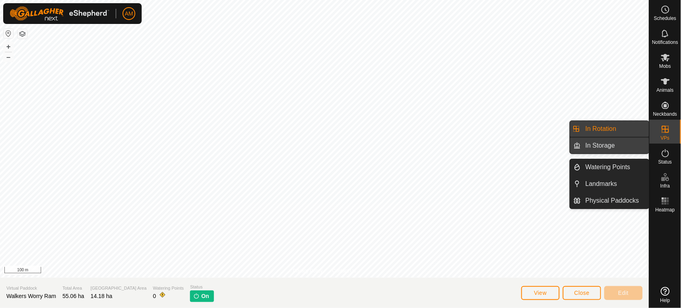
click at [623, 140] on link "In Storage" at bounding box center [614, 146] width 68 height 16
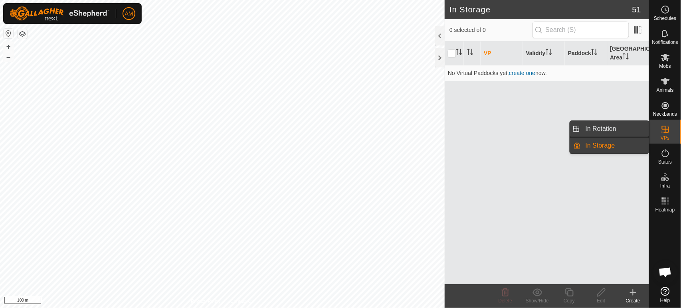
click at [627, 132] on link "In Rotation" at bounding box center [614, 129] width 68 height 16
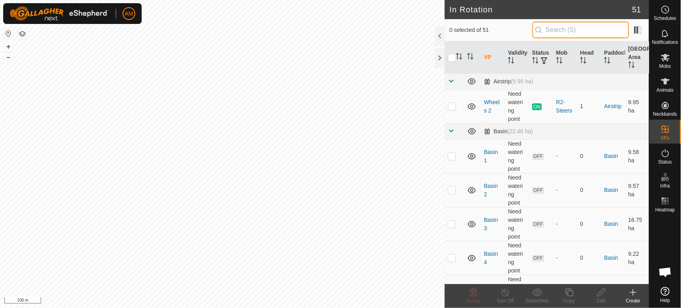
click at [562, 34] on input "text" at bounding box center [580, 30] width 97 height 17
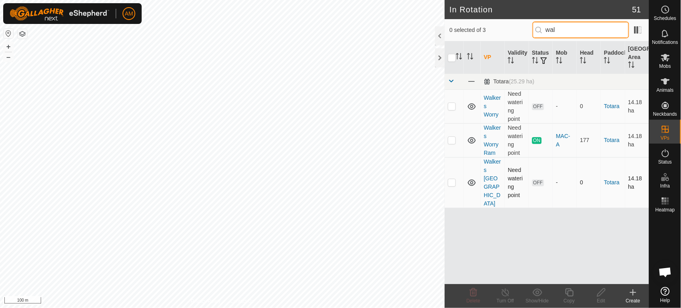
type input "wal"
click at [456, 179] on td at bounding box center [453, 182] width 19 height 51
checkbox input "true"
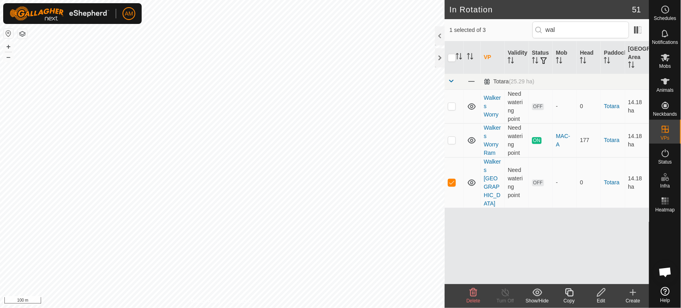
click at [574, 295] on copy-svg-icon at bounding box center [569, 293] width 32 height 10
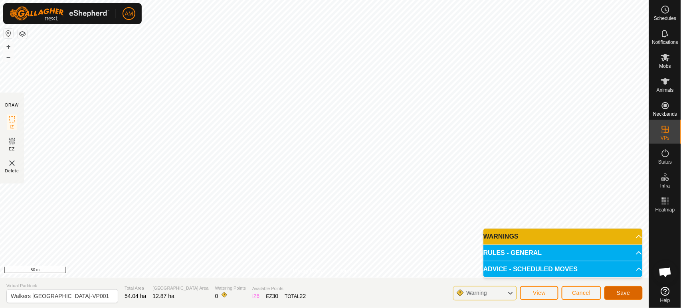
click at [627, 294] on span "Save" at bounding box center [623, 293] width 14 height 6
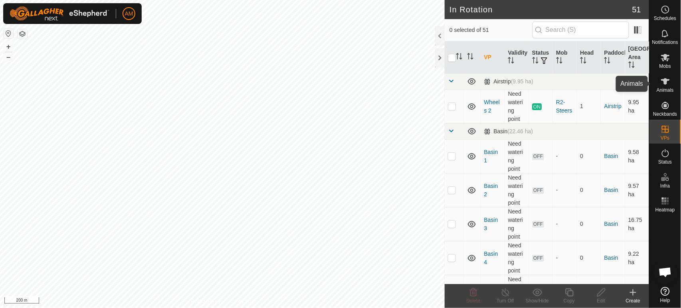
click at [663, 81] on icon at bounding box center [665, 81] width 9 height 6
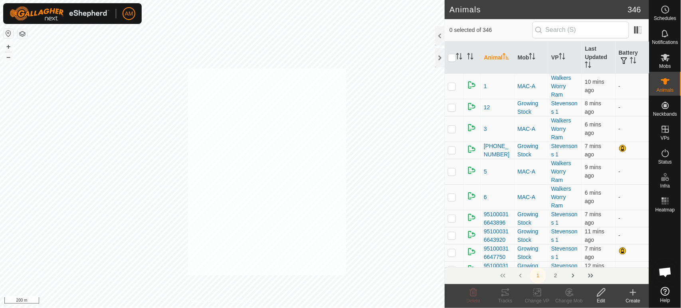
checkbox input "true"
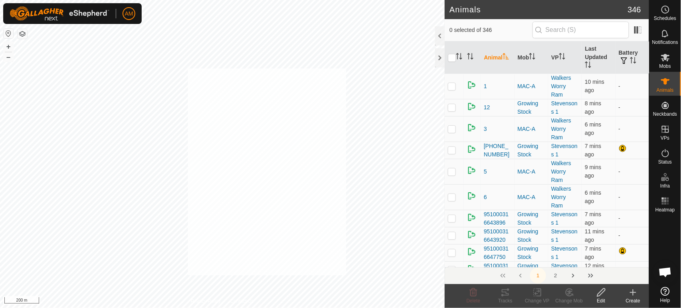
checkbox input "true"
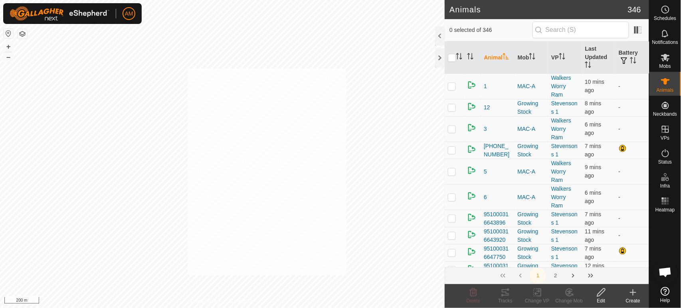
checkbox input "true"
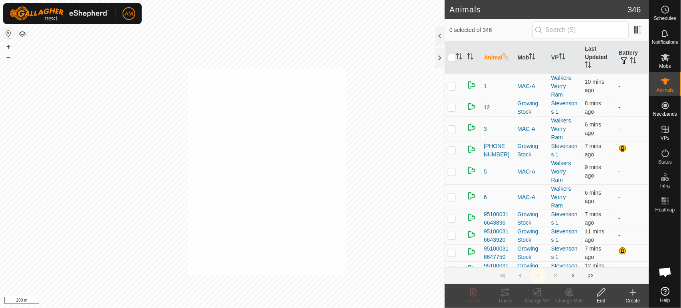
checkbox input "true"
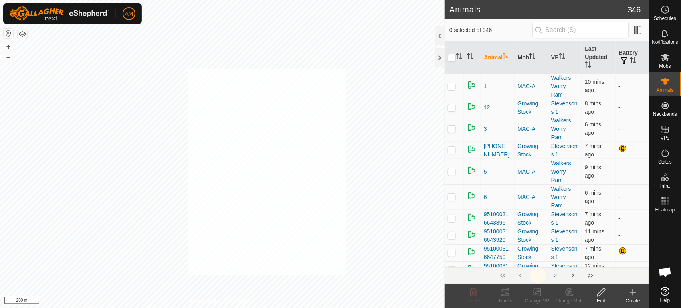
checkbox input "true"
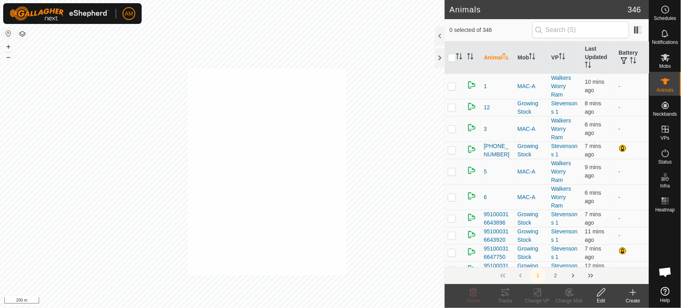
checkbox input "true"
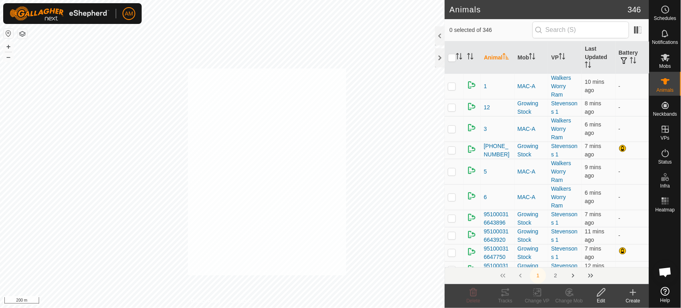
checkbox input "true"
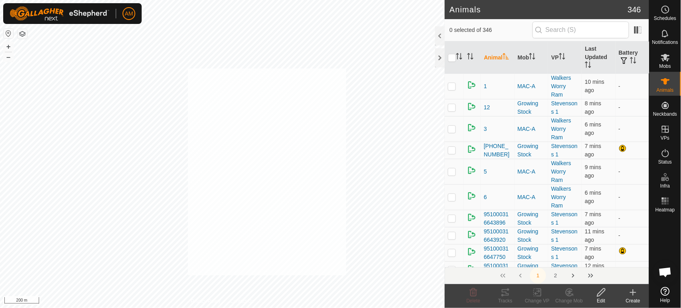
checkbox input "true"
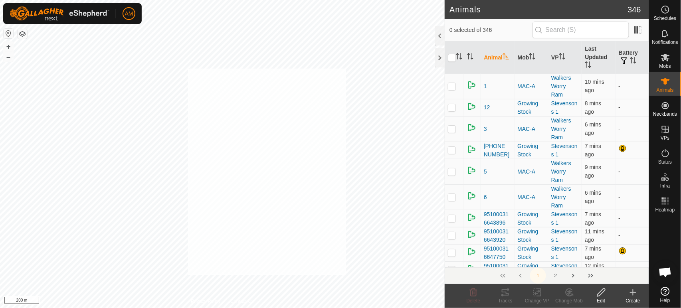
checkbox input "true"
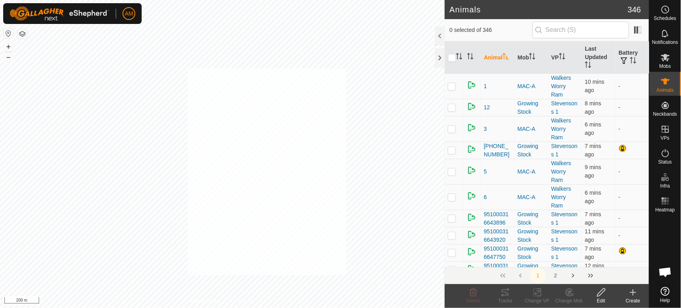
checkbox input "true"
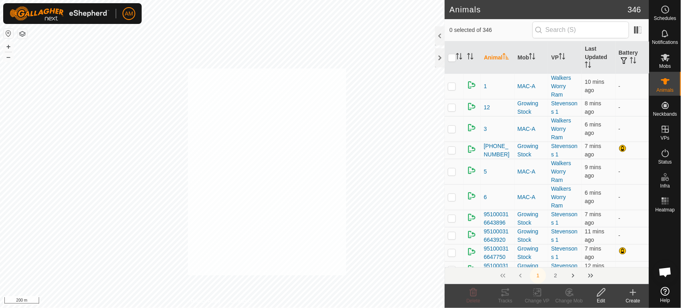
checkbox input "true"
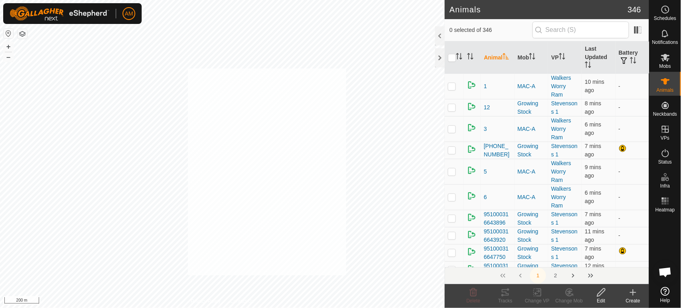
checkbox input "true"
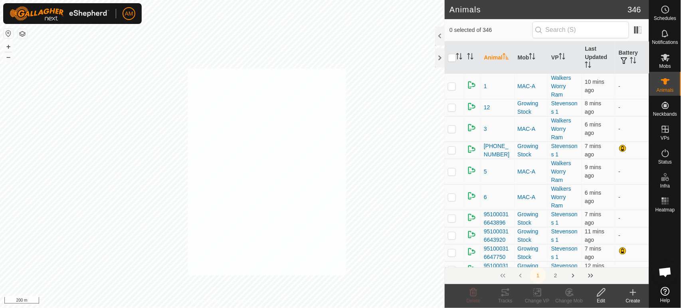
checkbox input "true"
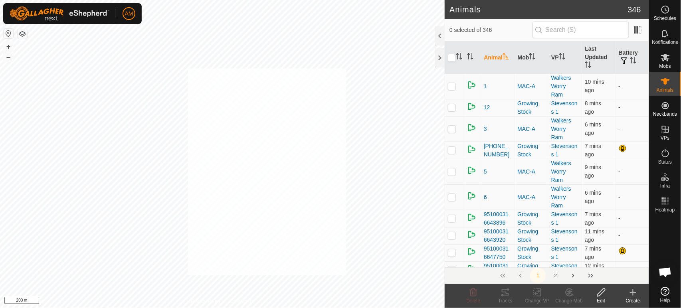
checkbox input "true"
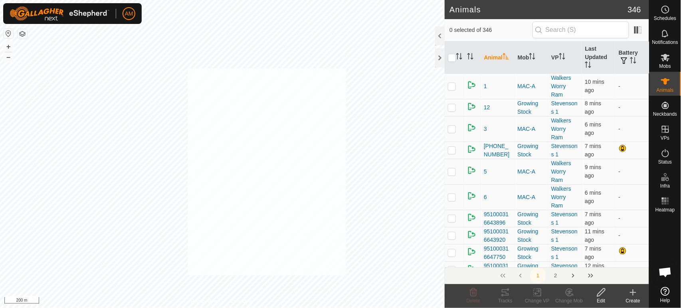
checkbox input "true"
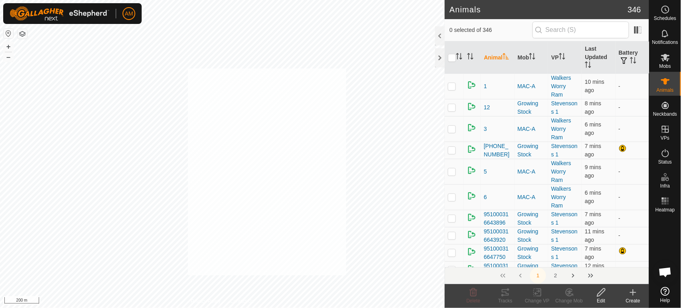
checkbox input "true"
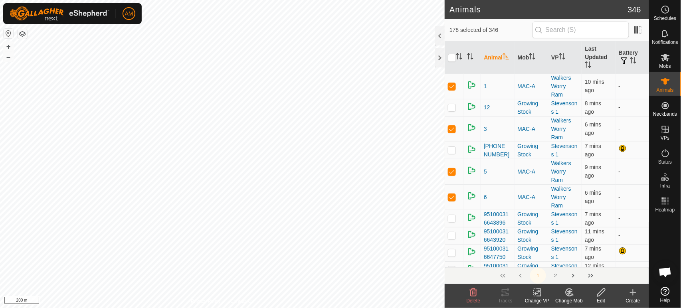
click at [536, 298] on div "Change VP" at bounding box center [537, 300] width 32 height 7
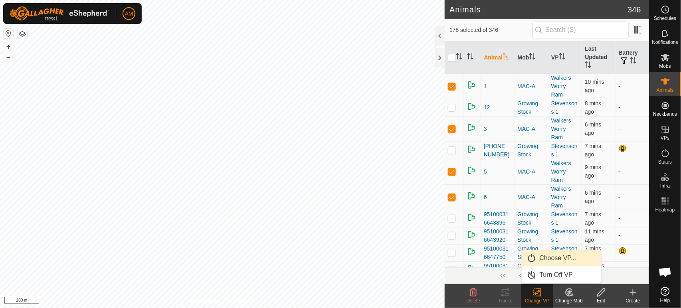
click at [549, 253] on link "Choose VP..." at bounding box center [561, 258] width 79 height 16
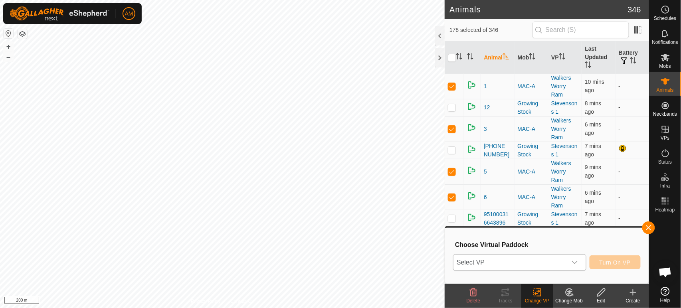
click at [502, 259] on span "Select VP" at bounding box center [509, 263] width 113 height 16
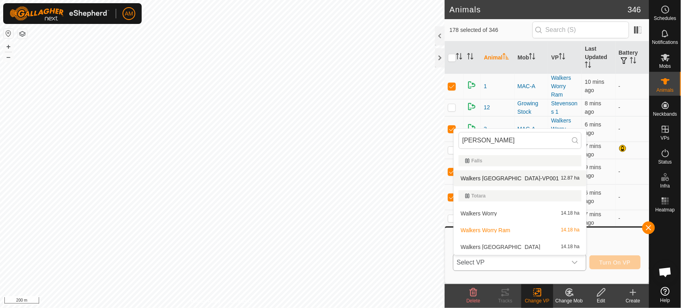
type input "[PERSON_NAME]"
click at [503, 176] on li "Walkers Worry Ram Centre-VP001 12.87 ha" at bounding box center [520, 178] width 132 height 16
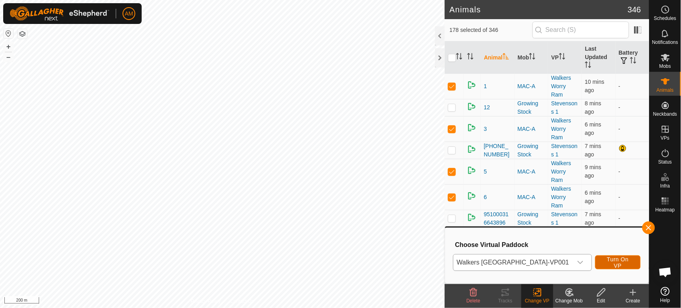
click at [612, 262] on span "Turn On VP" at bounding box center [618, 262] width 26 height 13
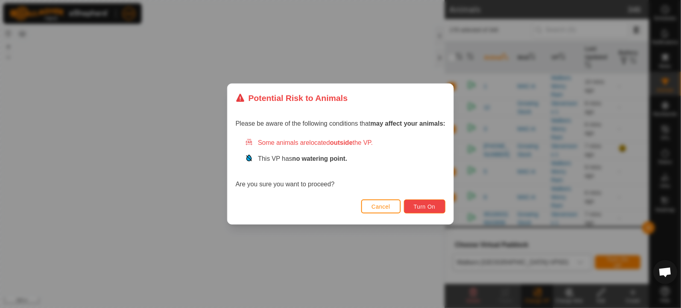
click at [433, 205] on span "Turn On" at bounding box center [425, 206] width 22 height 6
